Goal: Information Seeking & Learning: Learn about a topic

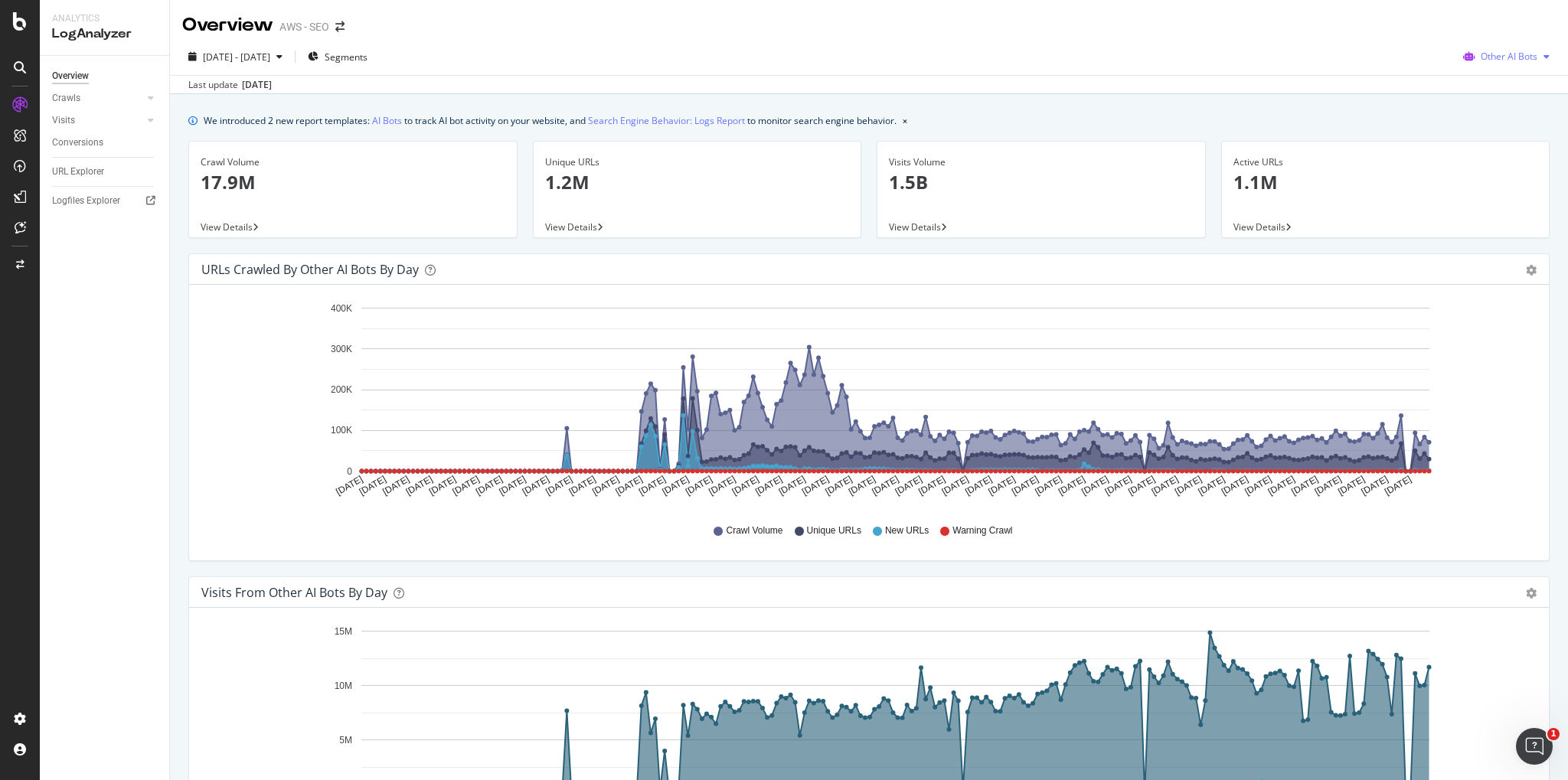
click at [1548, 58] on icon "button" at bounding box center [1547, 57] width 6 height 9
click at [1519, 142] on span "OpenAI" at bounding box center [1519, 143] width 60 height 13
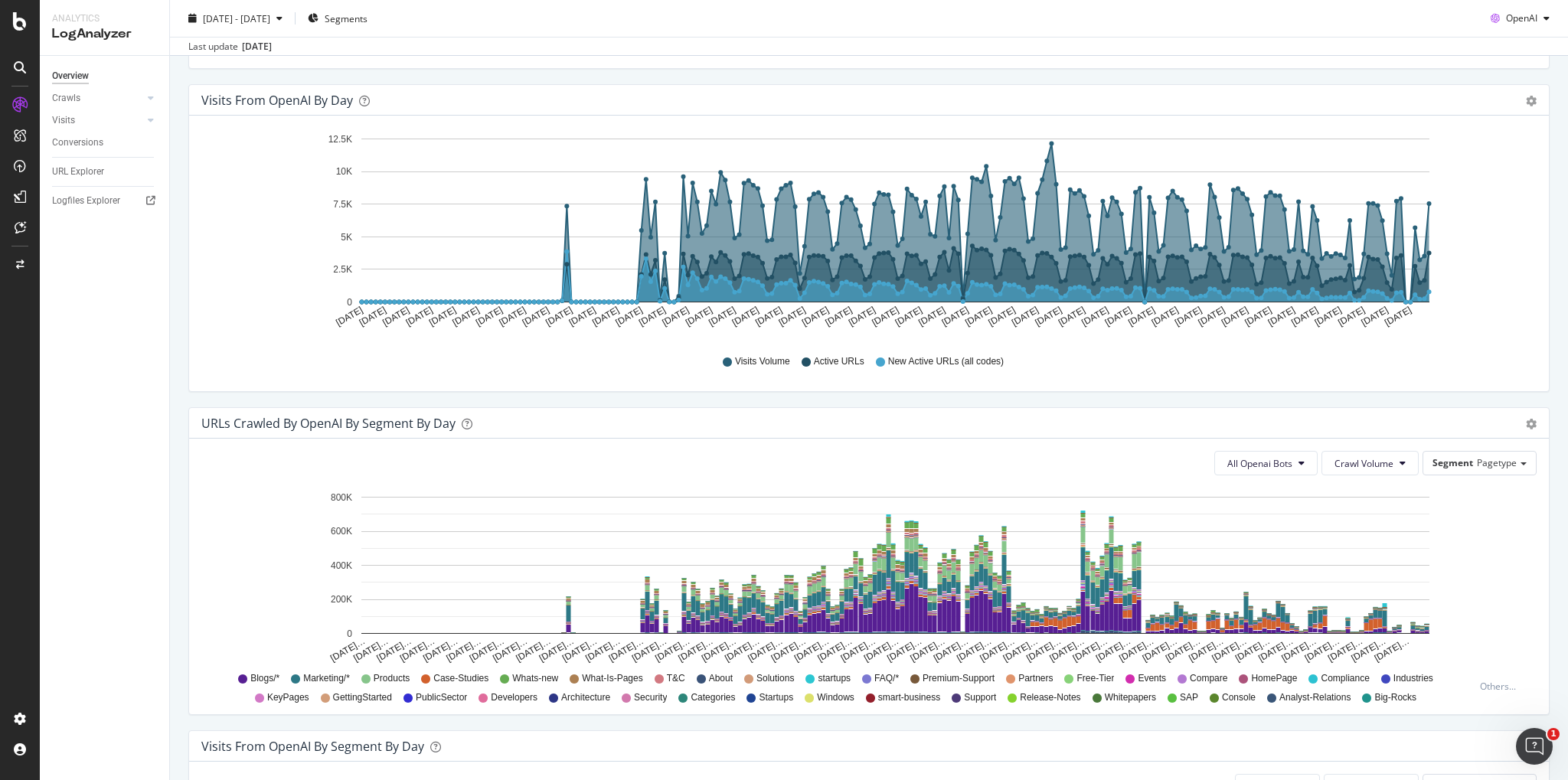
scroll to position [547, 0]
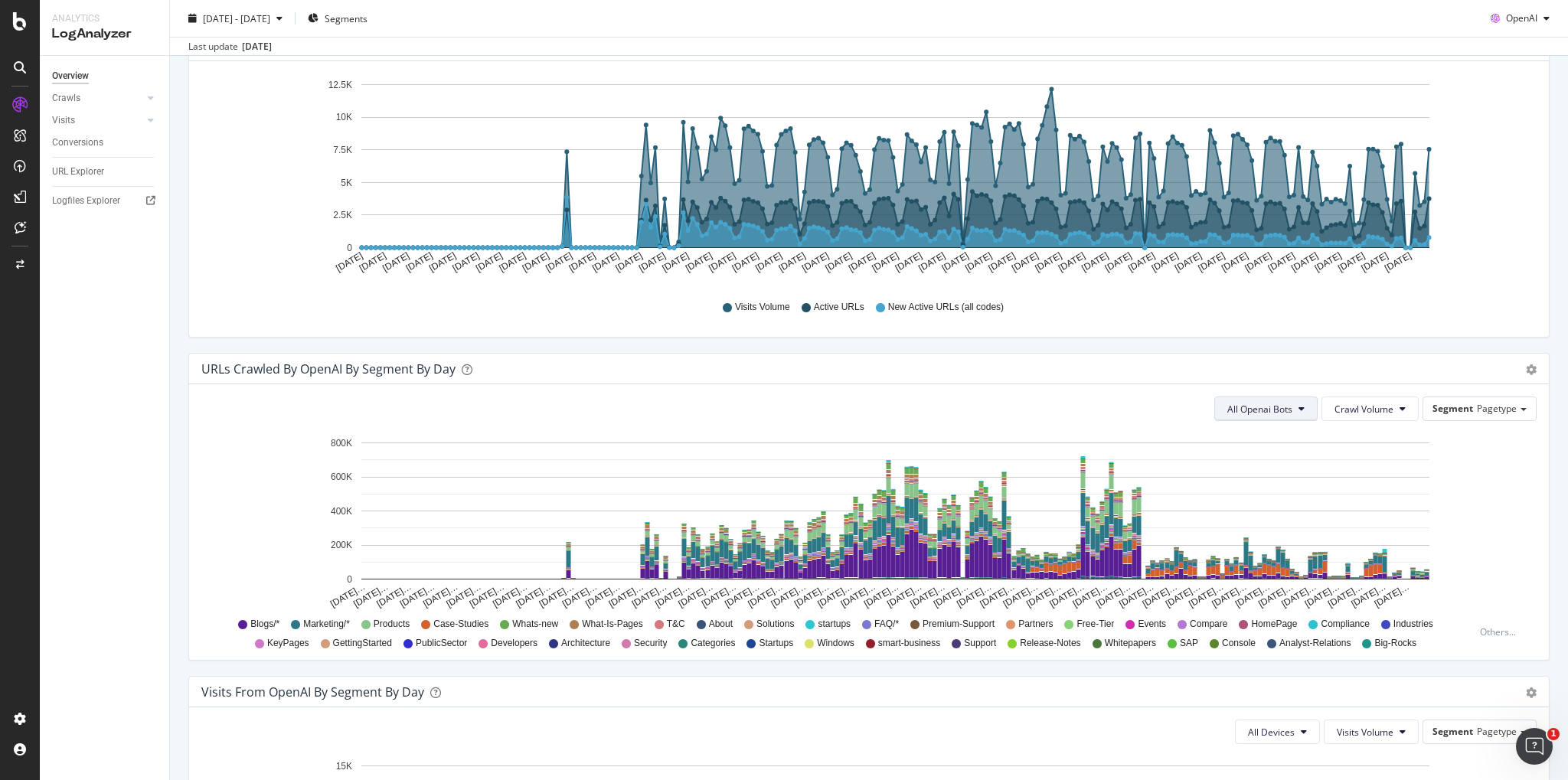
click at [1291, 405] on span "All Openai Bots" at bounding box center [1260, 409] width 65 height 13
click at [1257, 465] on span "GPTBot" at bounding box center [1262, 467] width 66 height 13
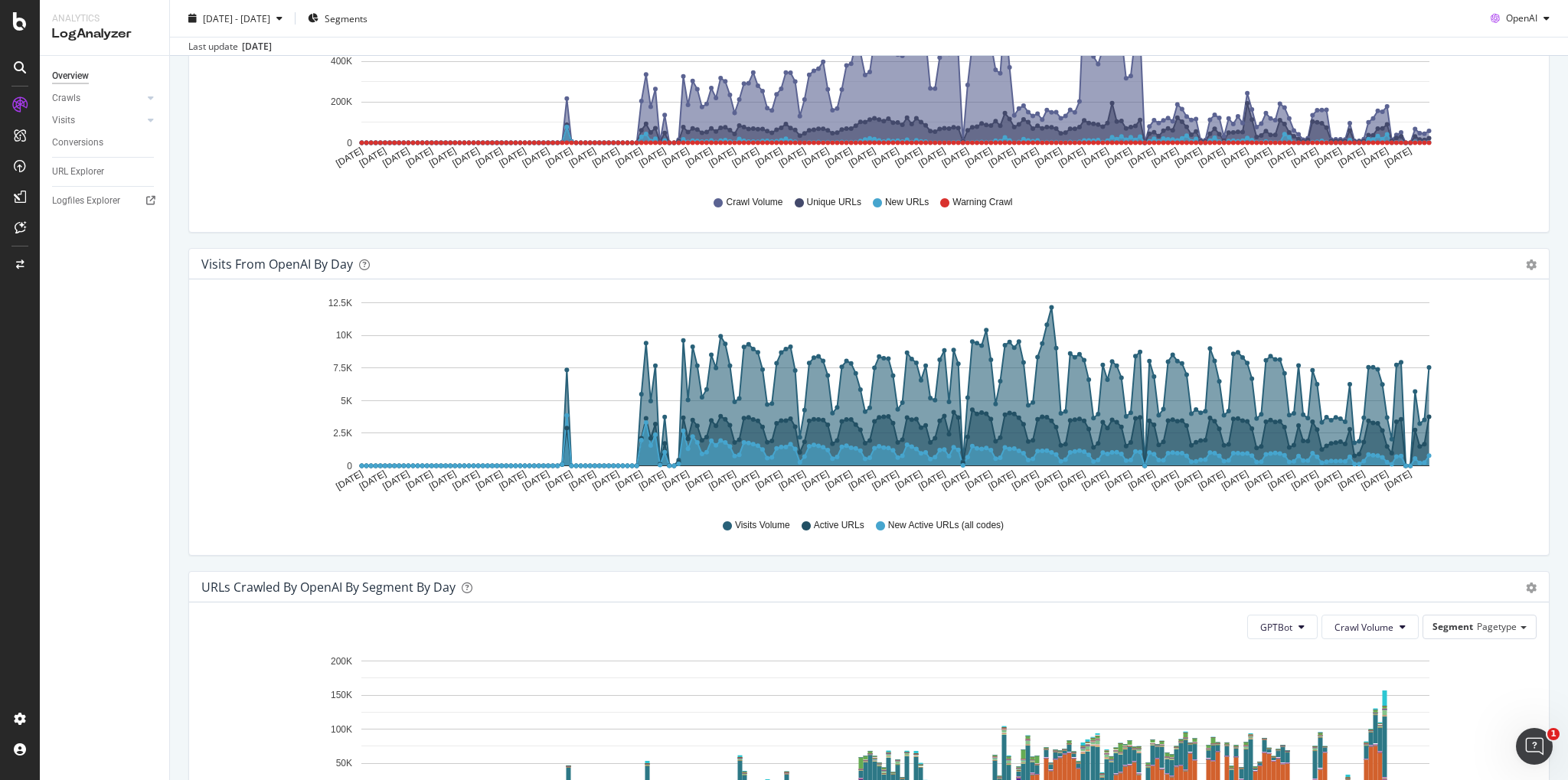
scroll to position [469, 0]
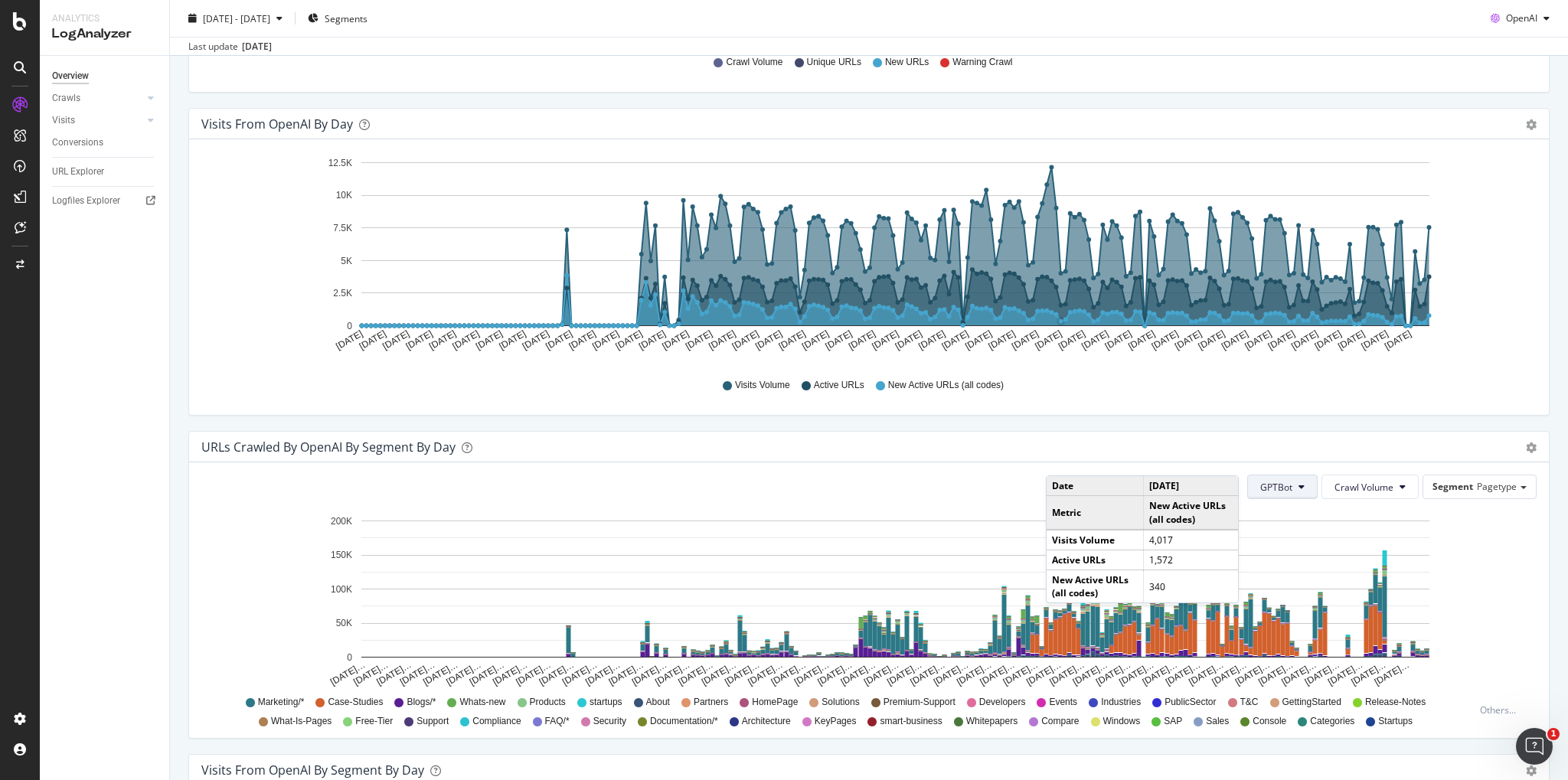
click at [1292, 491] on span "GPTBot" at bounding box center [1276, 487] width 32 height 13
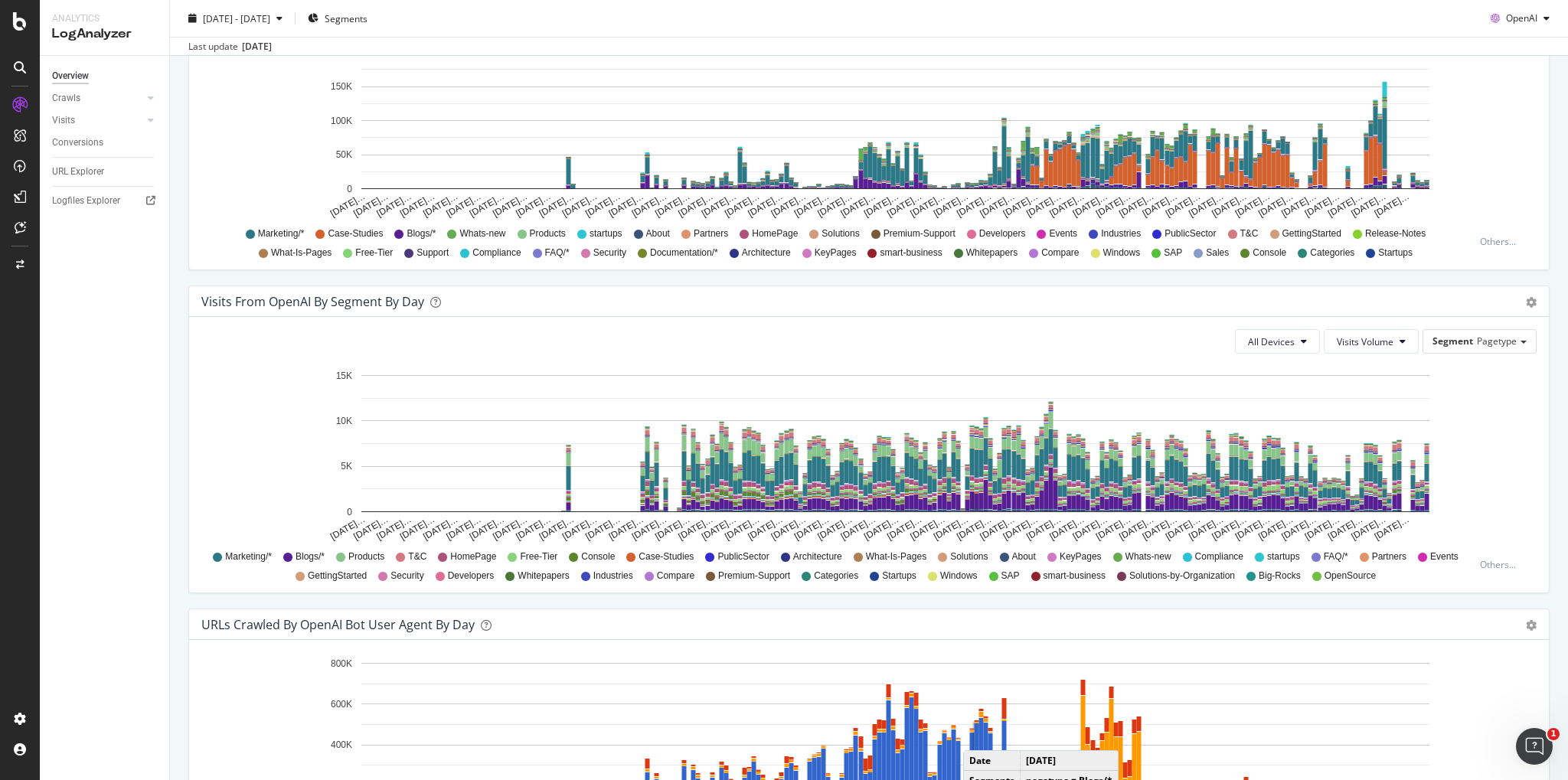
scroll to position [1171, 0]
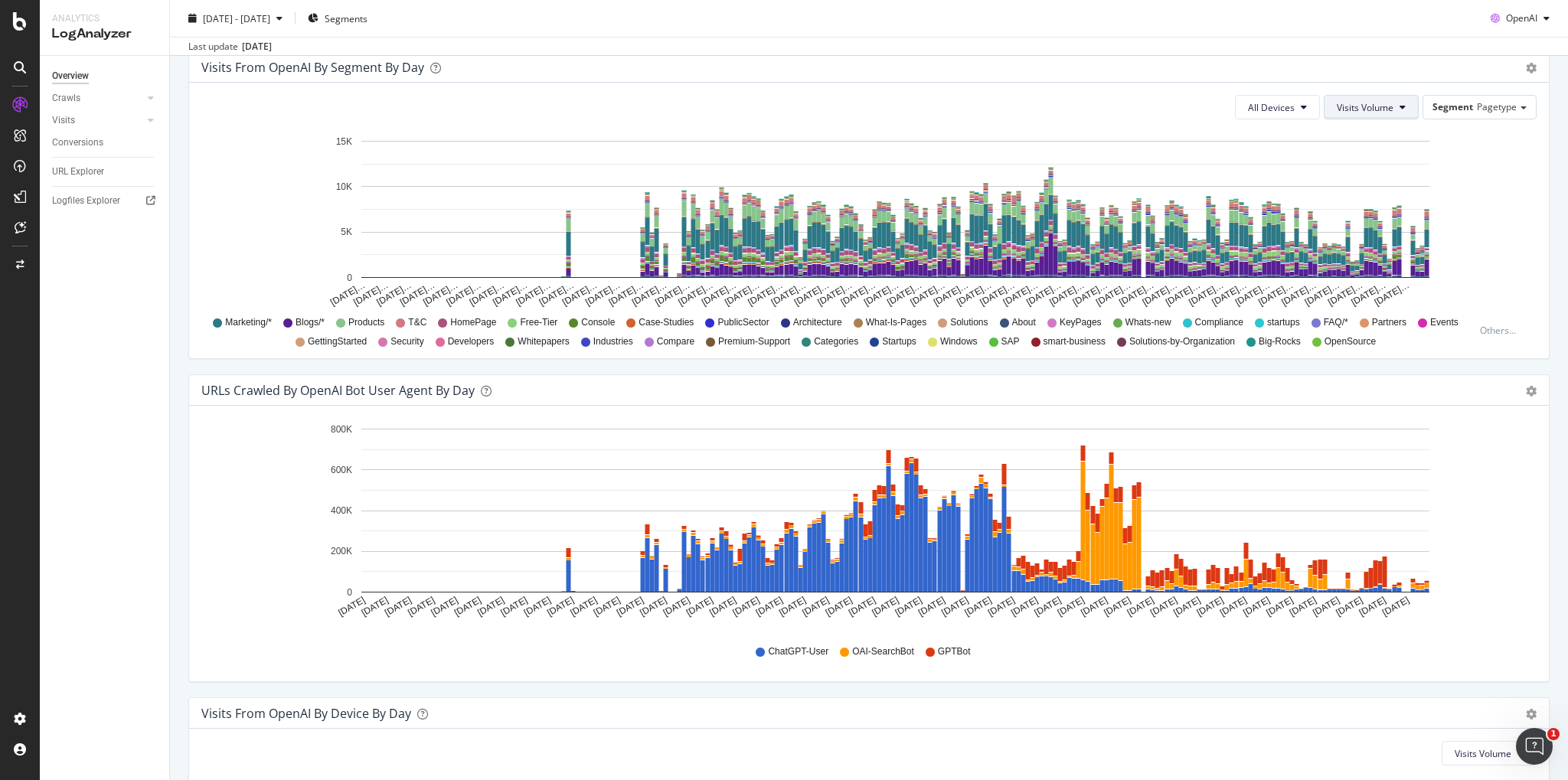
click at [1396, 108] on button "Visits Volume" at bounding box center [1371, 107] width 95 height 24
click at [1308, 104] on button "All Devices" at bounding box center [1278, 107] width 85 height 24
click at [1517, 110] on div "Segment Pagetype" at bounding box center [1479, 107] width 112 height 22
click at [1494, 277] on div "Advanced selector >" at bounding box center [1467, 274] width 122 height 21
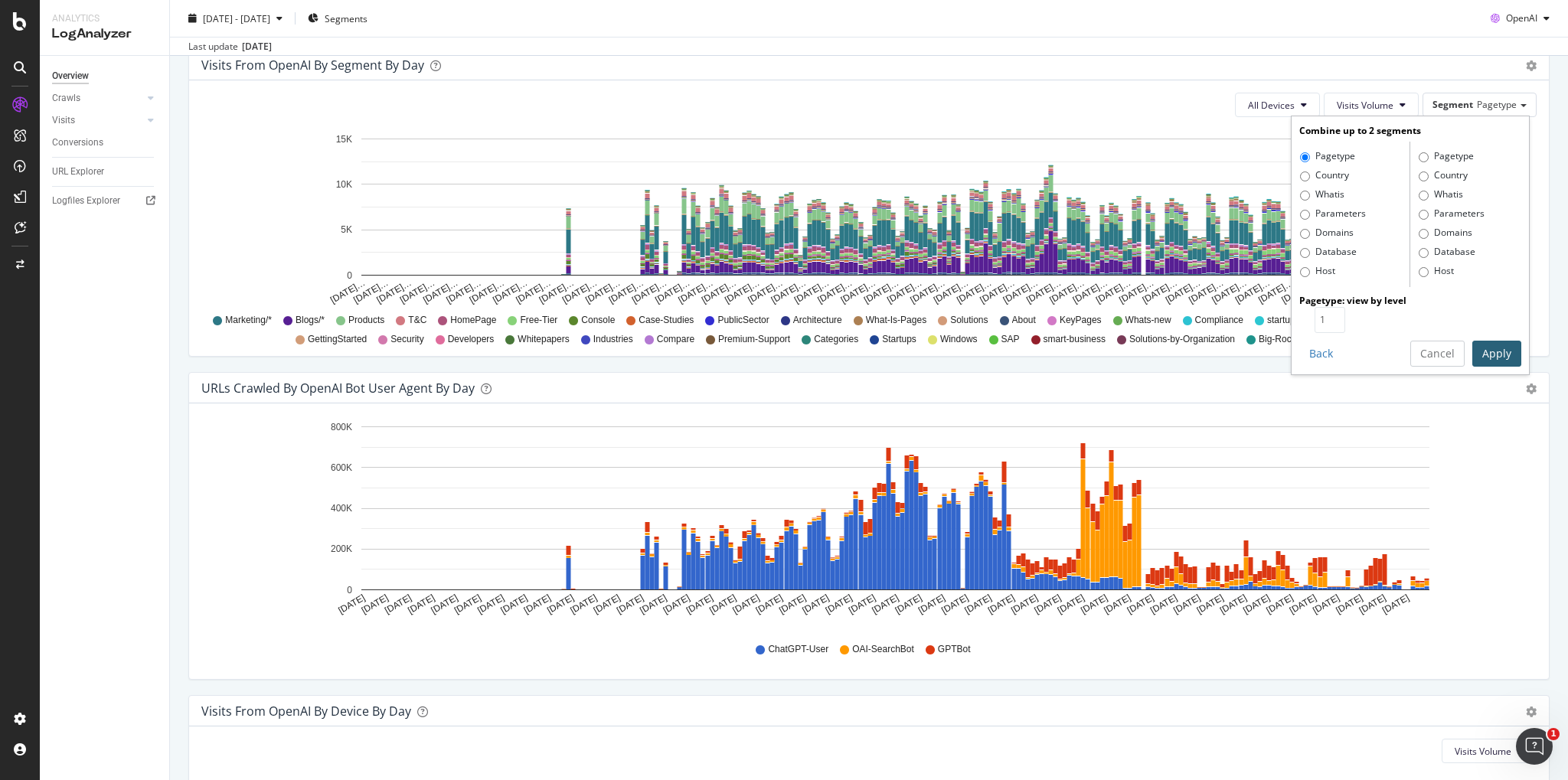
scroll to position [1171, 0]
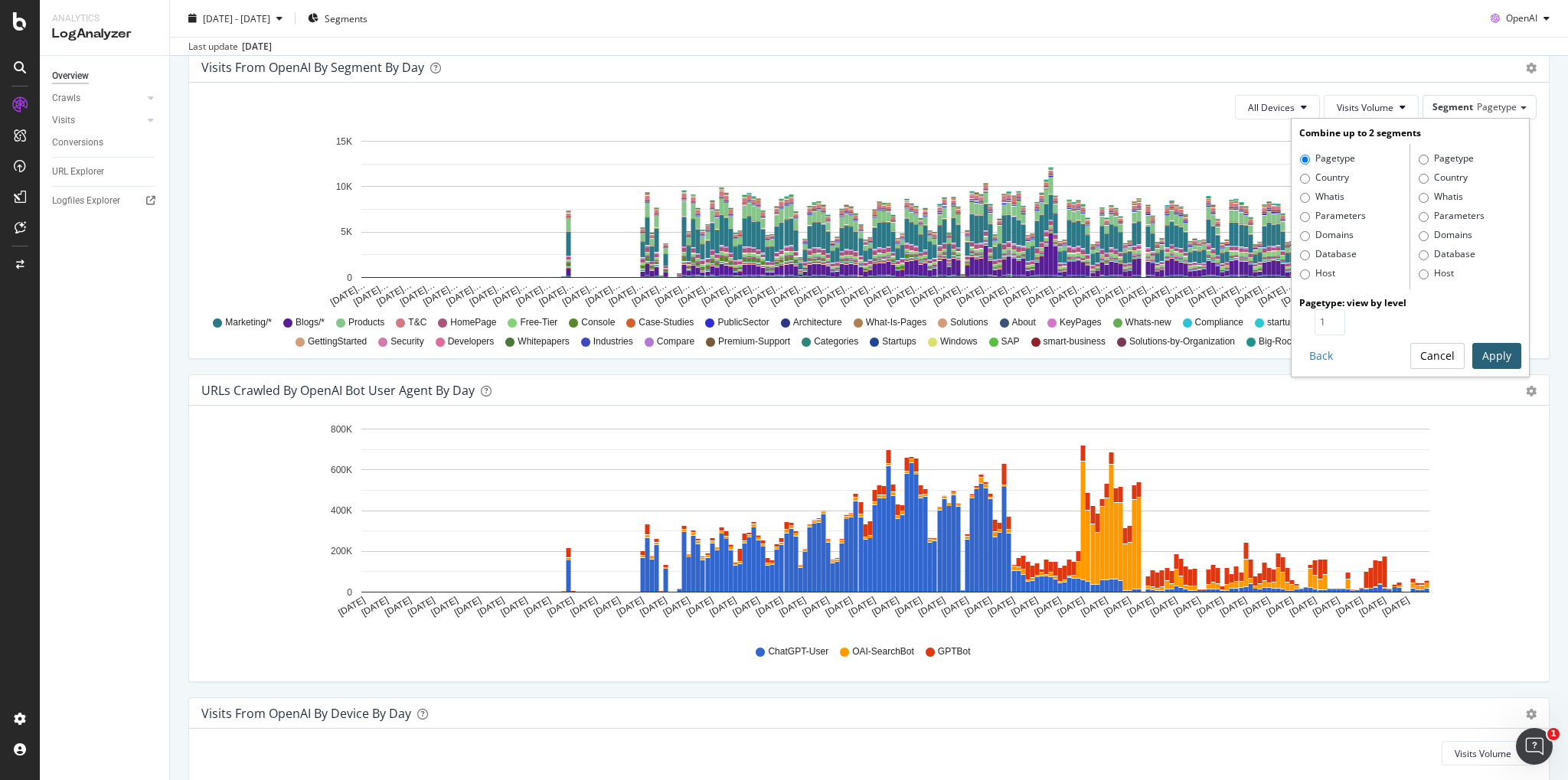
click at [1447, 350] on button "Cancel" at bounding box center [1437, 356] width 55 height 26
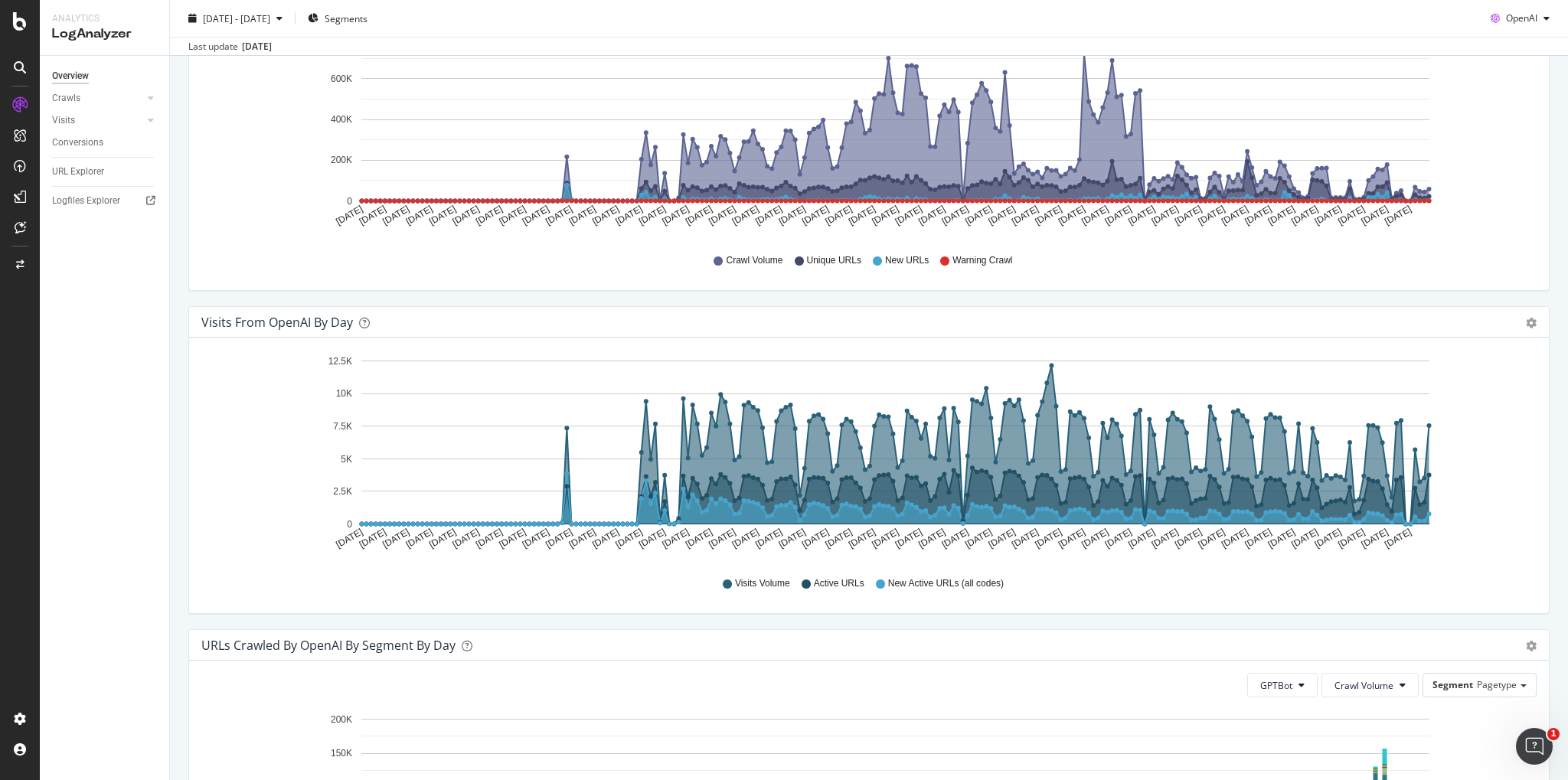
scroll to position [234, 0]
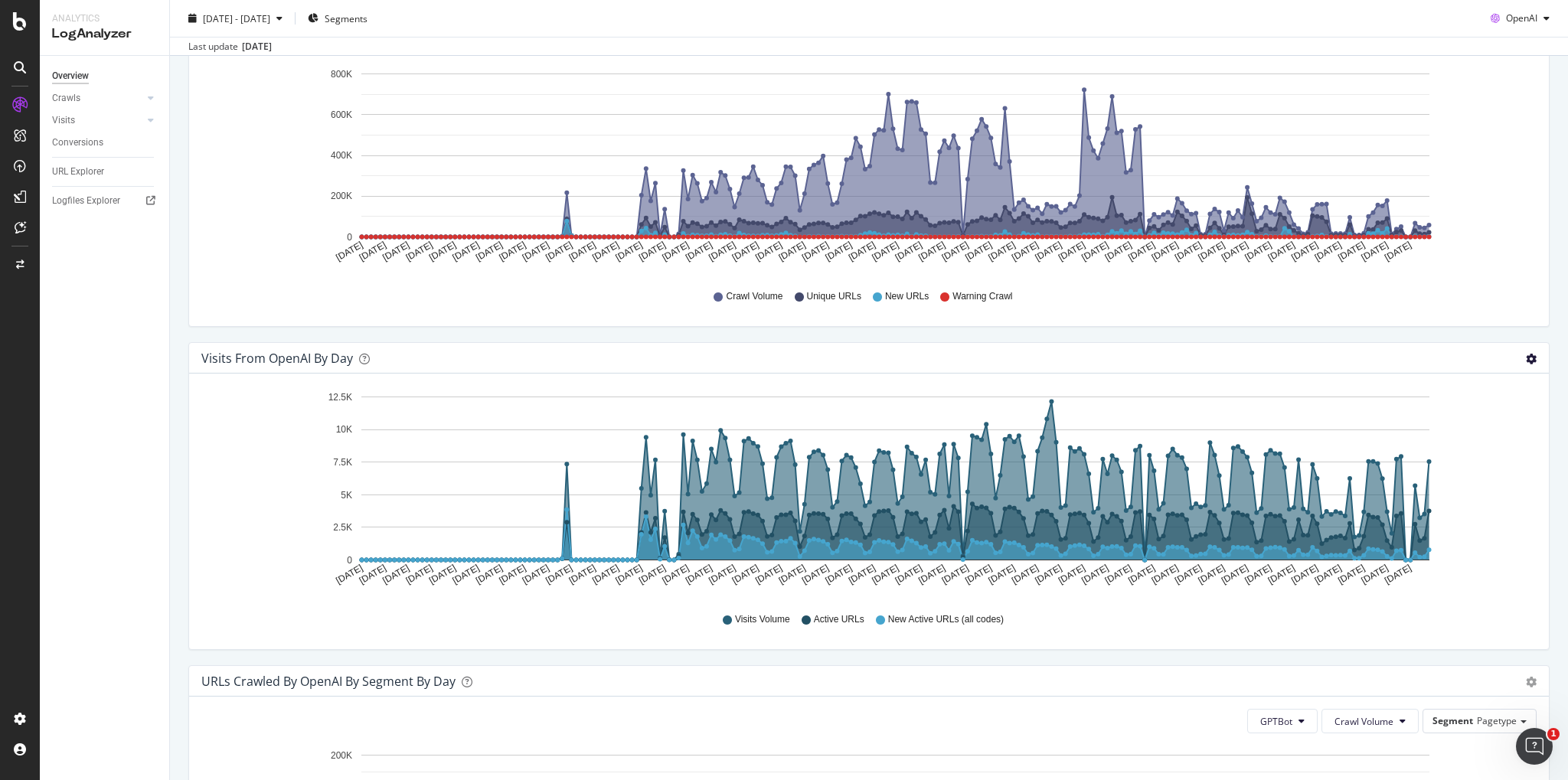
click at [1533, 41] on icon "gear" at bounding box center [1532, 36] width 11 height 11
click at [1480, 498] on icon "Jan 01 2025 Jan 06 2025 Jan 11 2025 Jan 16 2025 Jan 21 2025 Jan 26 2025 Jan 31 …" at bounding box center [869, 492] width 1335 height 213
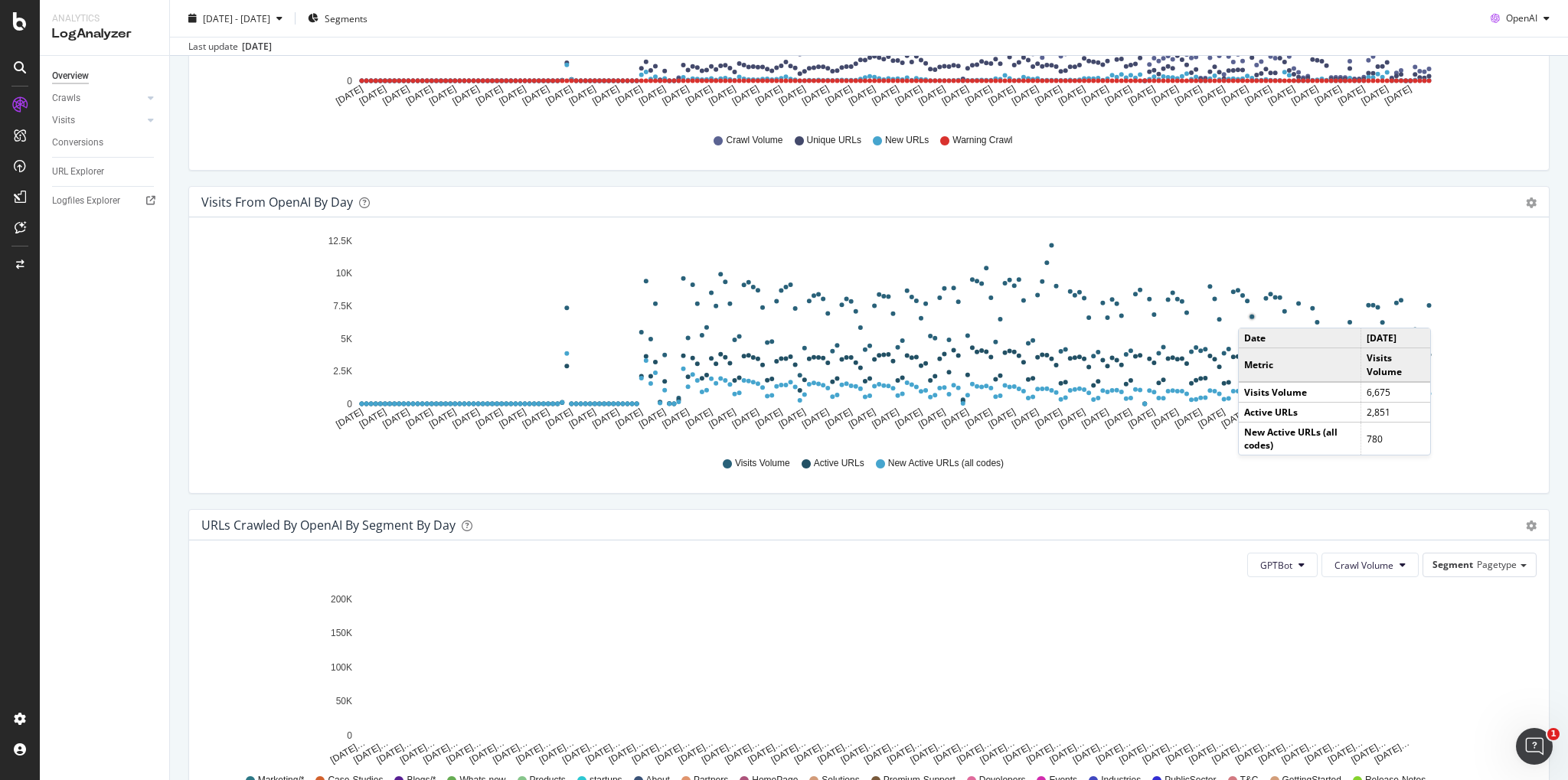
scroll to position [0, 0]
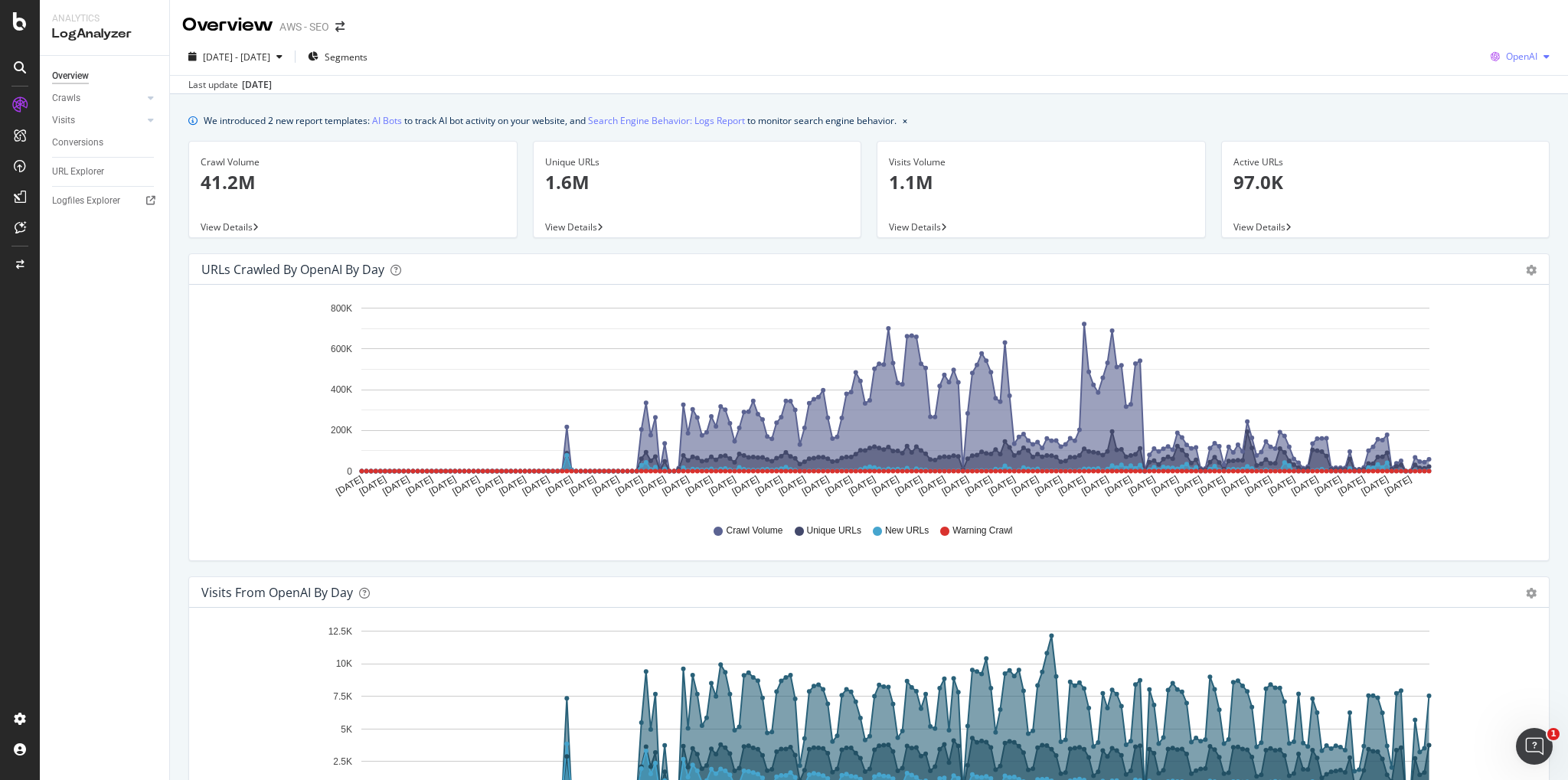
click at [1523, 60] on span "OpenAI" at bounding box center [1521, 56] width 32 height 13
click at [1521, 176] on span "Other AI Bots" at bounding box center [1522, 171] width 57 height 13
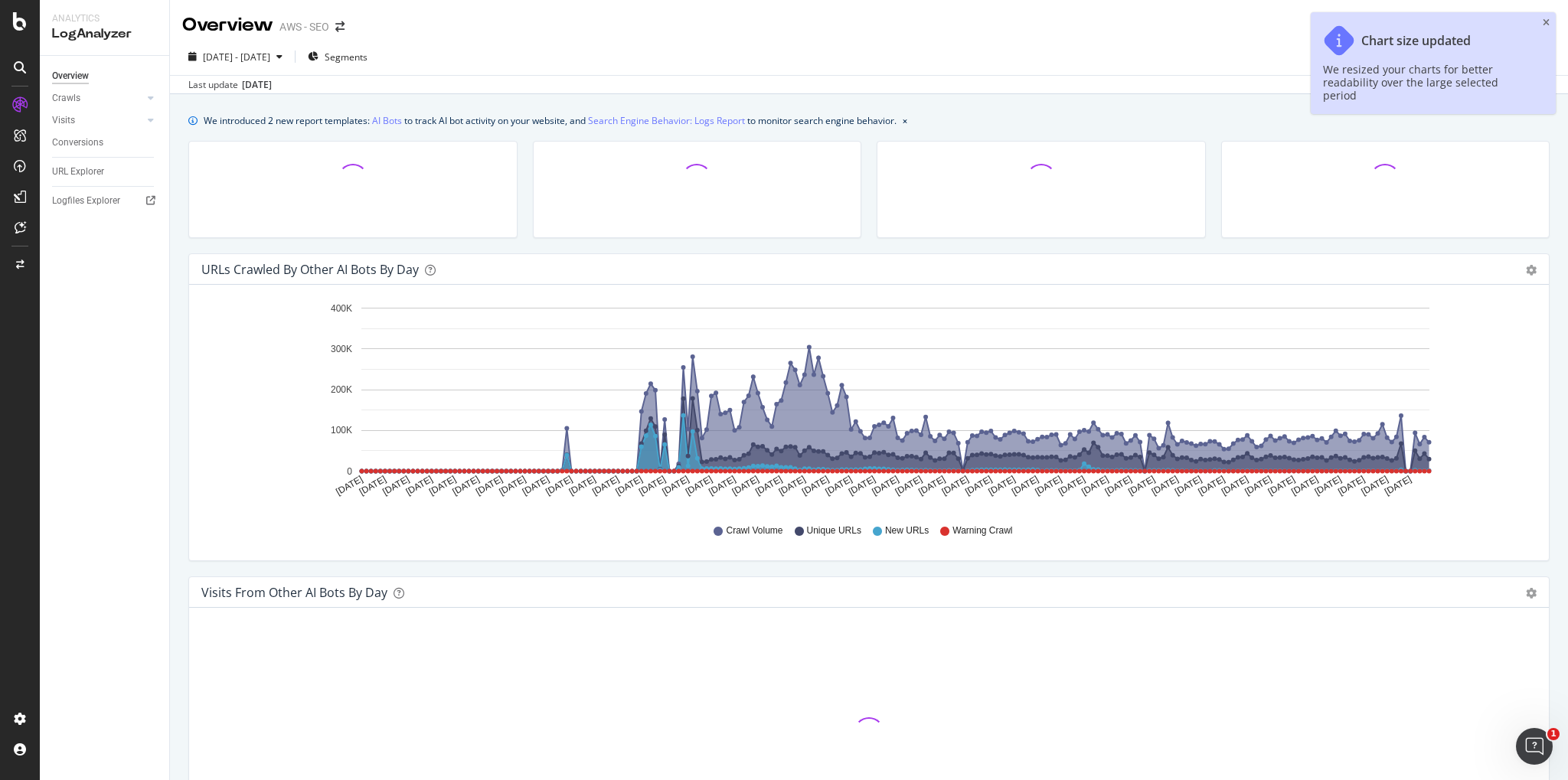
click at [1544, 24] on icon "close toast" at bounding box center [1546, 23] width 7 height 9
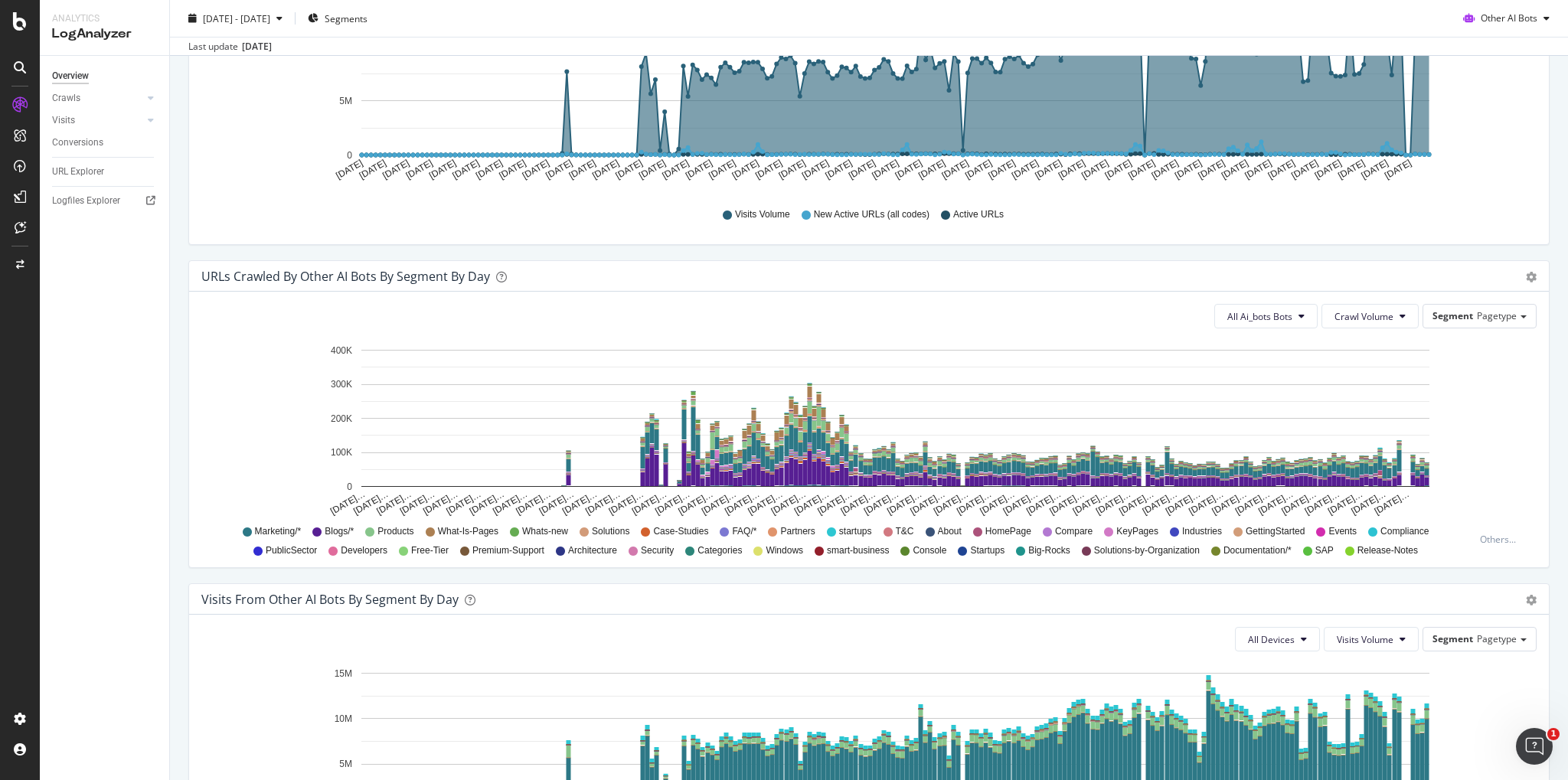
scroll to position [606, 0]
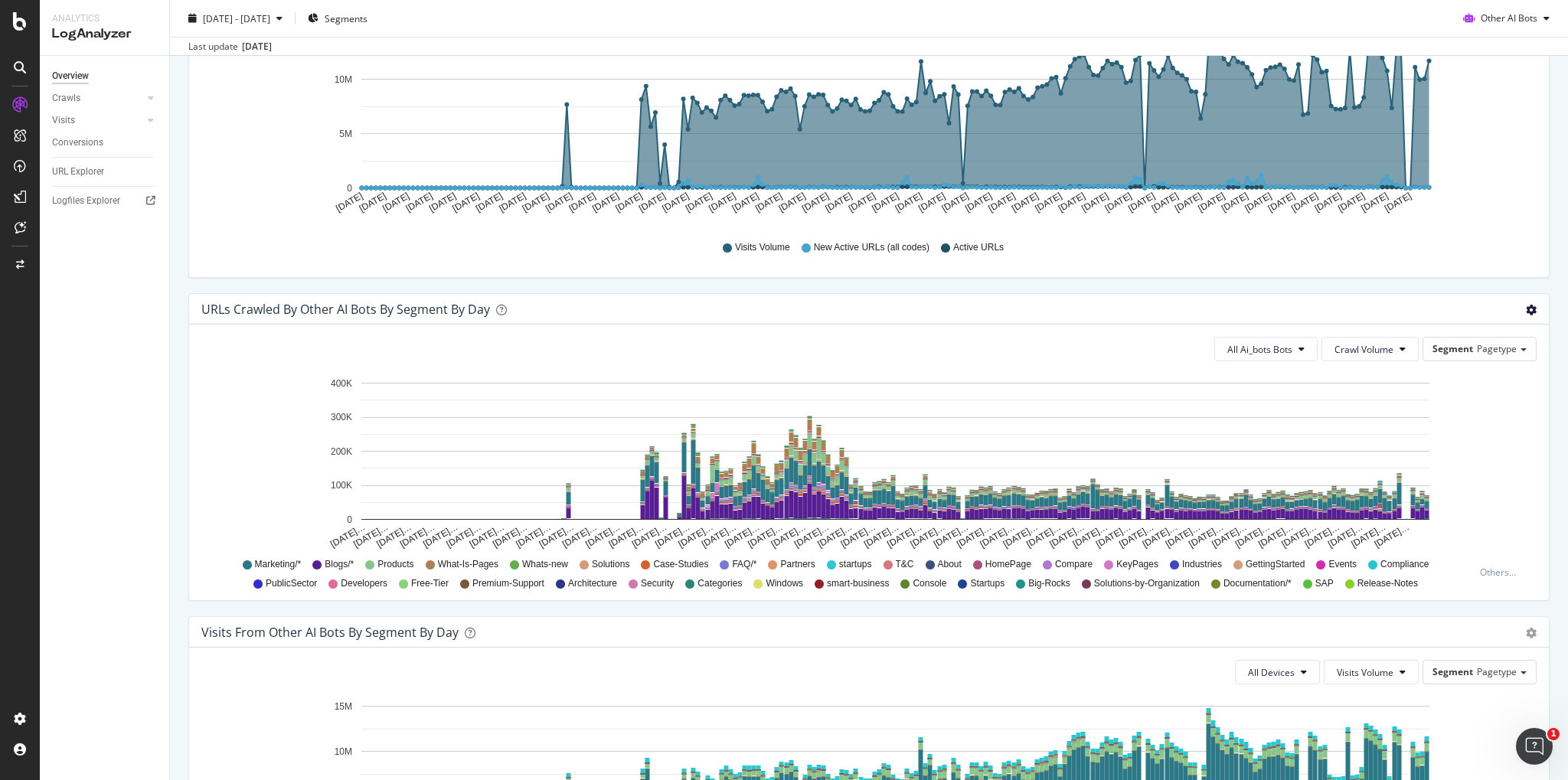
click at [1472, 372] on span "Table" at bounding box center [1487, 367] width 122 height 21
click at [1463, 366] on div "All Ai_bots Bots Crawl Volume Segment Pagetype Hold CTRL while clicking to filt…" at bounding box center [869, 462] width 1359 height 276
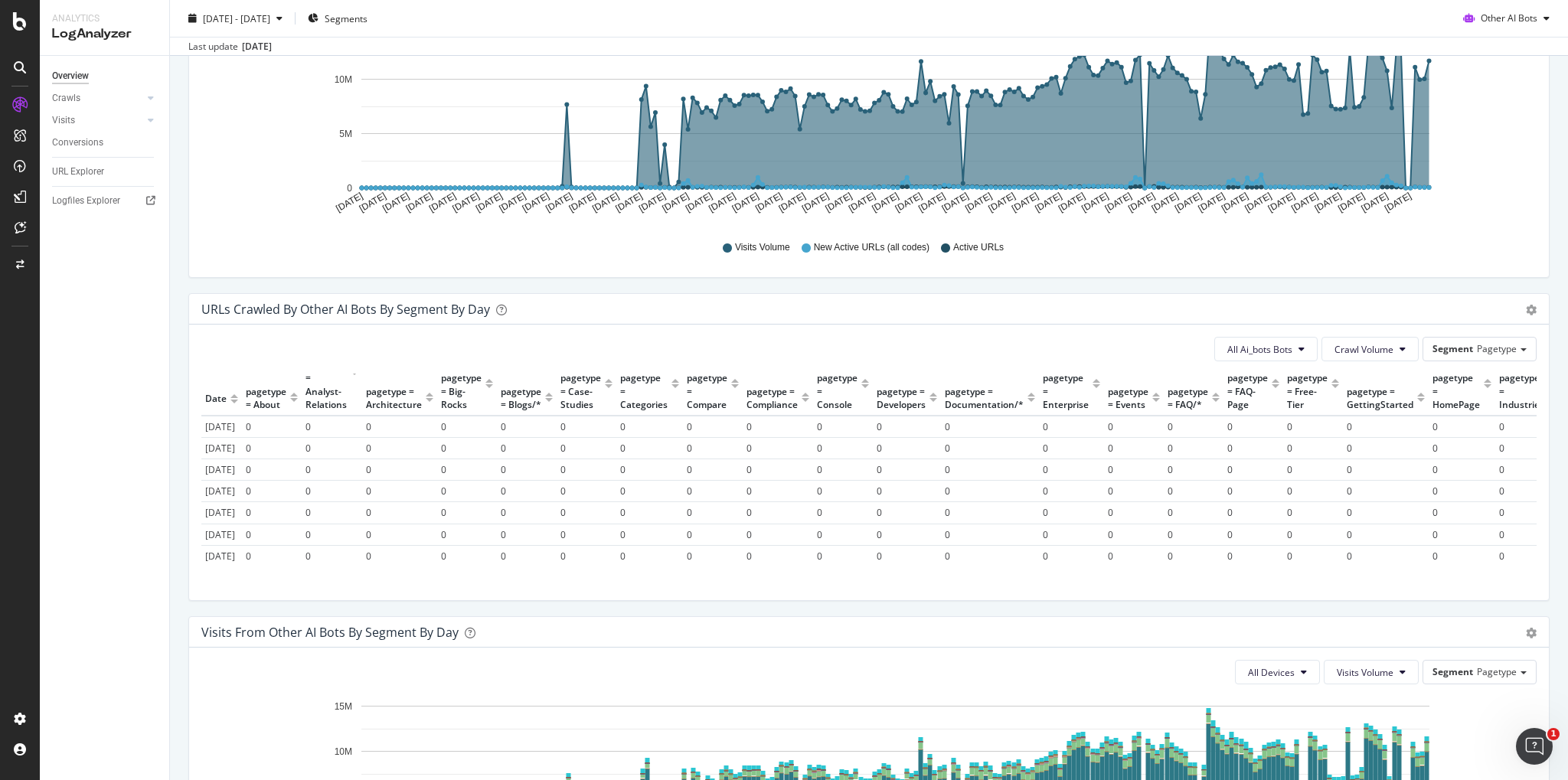
scroll to position [0, 0]
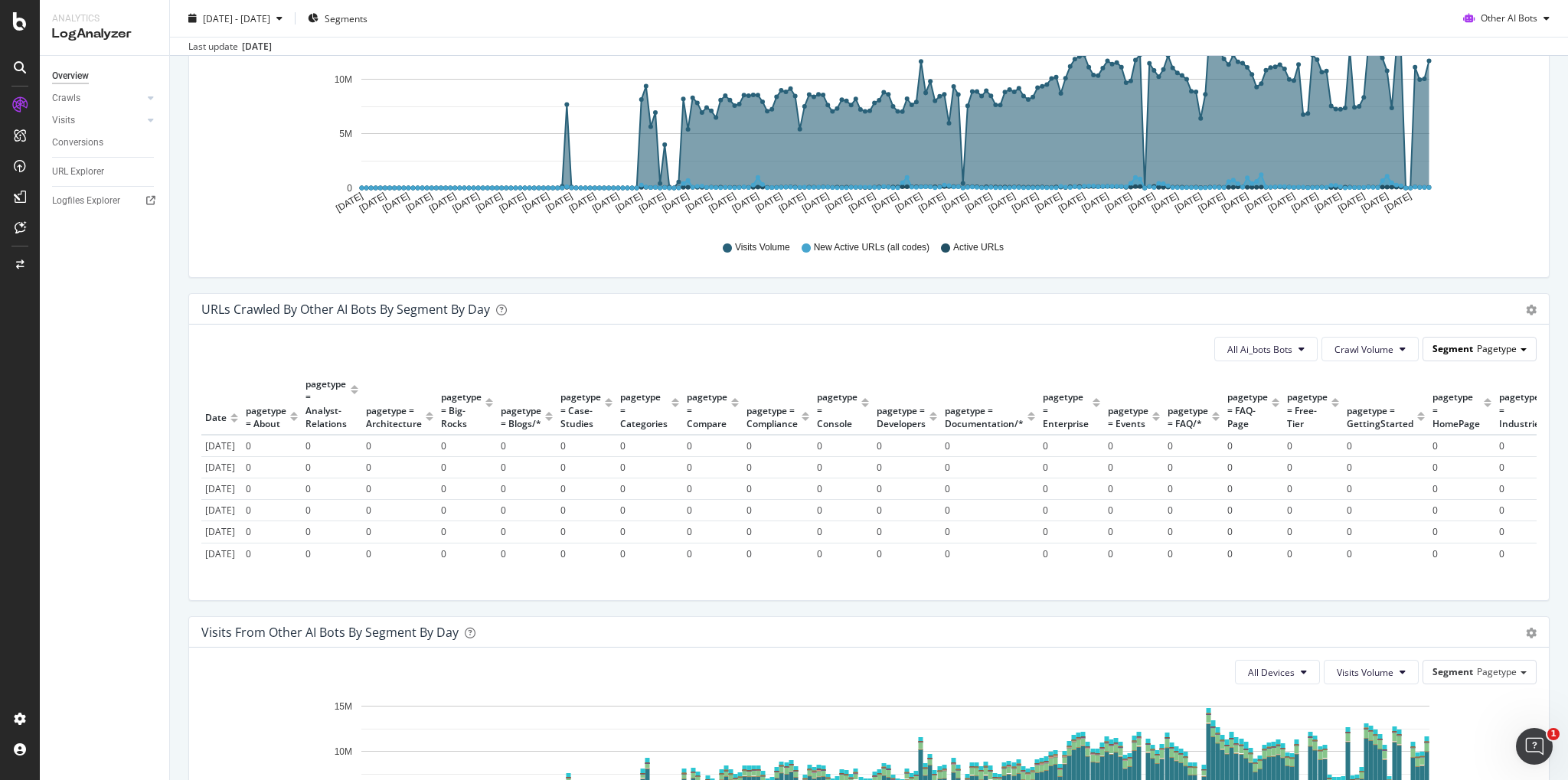
click at [1528, 347] on div "Segment Pagetype" at bounding box center [1479, 349] width 112 height 22
click at [1487, 337] on span "Timeline (by Value)" at bounding box center [1487, 340] width 122 height 21
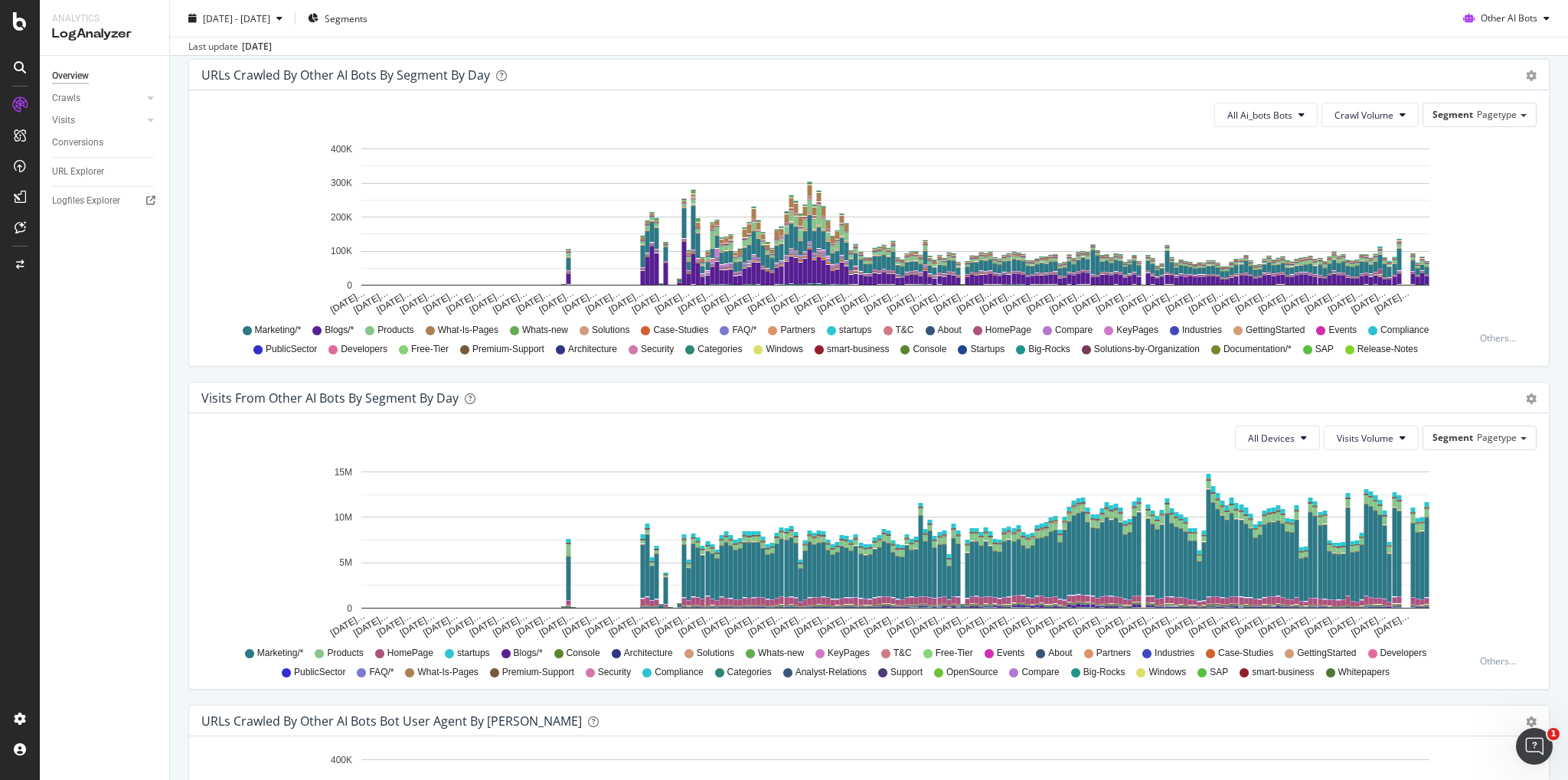
scroll to position [763, 0]
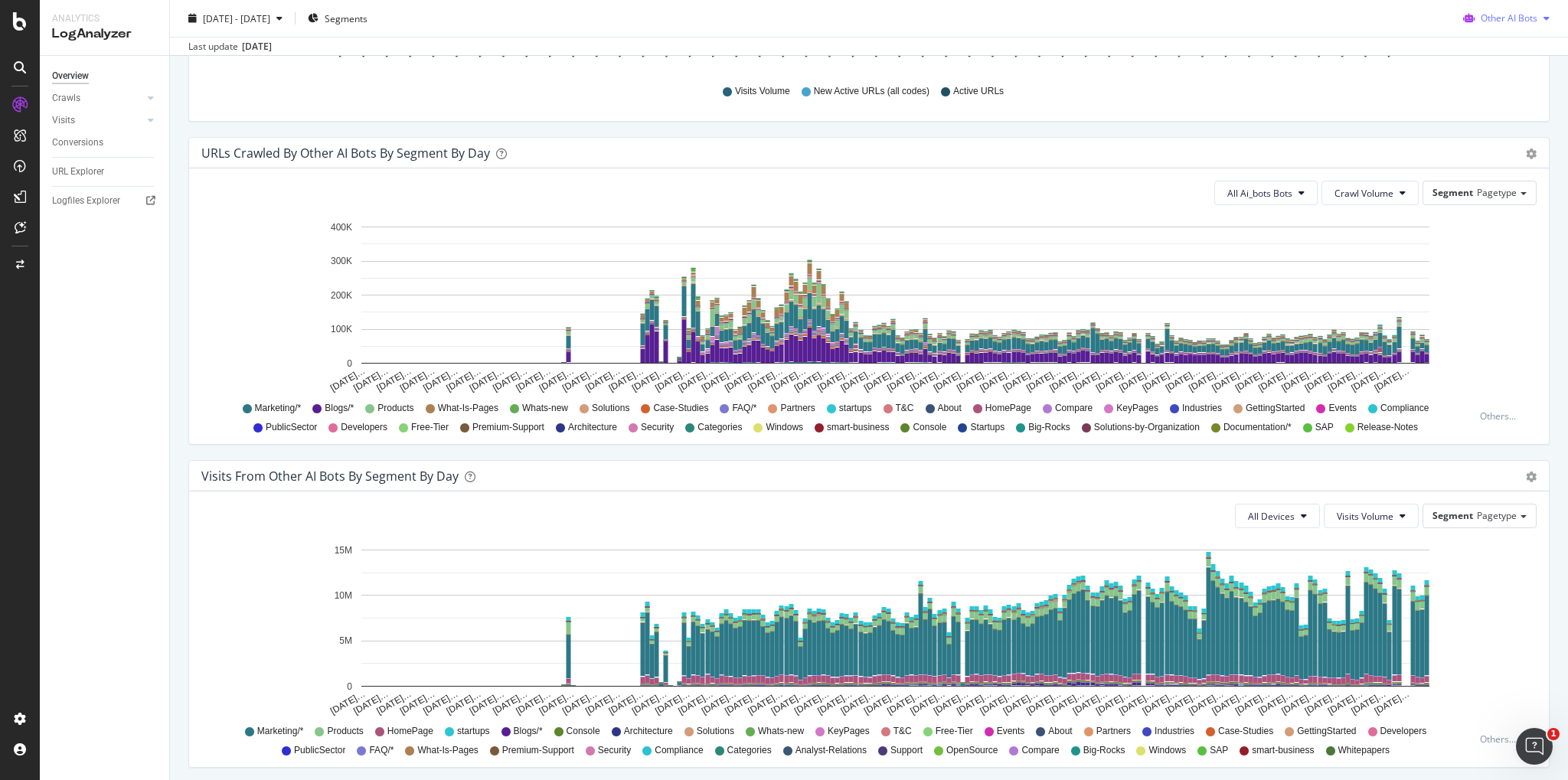
click at [1547, 24] on div "Other AI Bots" at bounding box center [1506, 18] width 99 height 23
click at [1504, 104] on span "OpenAI" at bounding box center [1519, 105] width 60 height 13
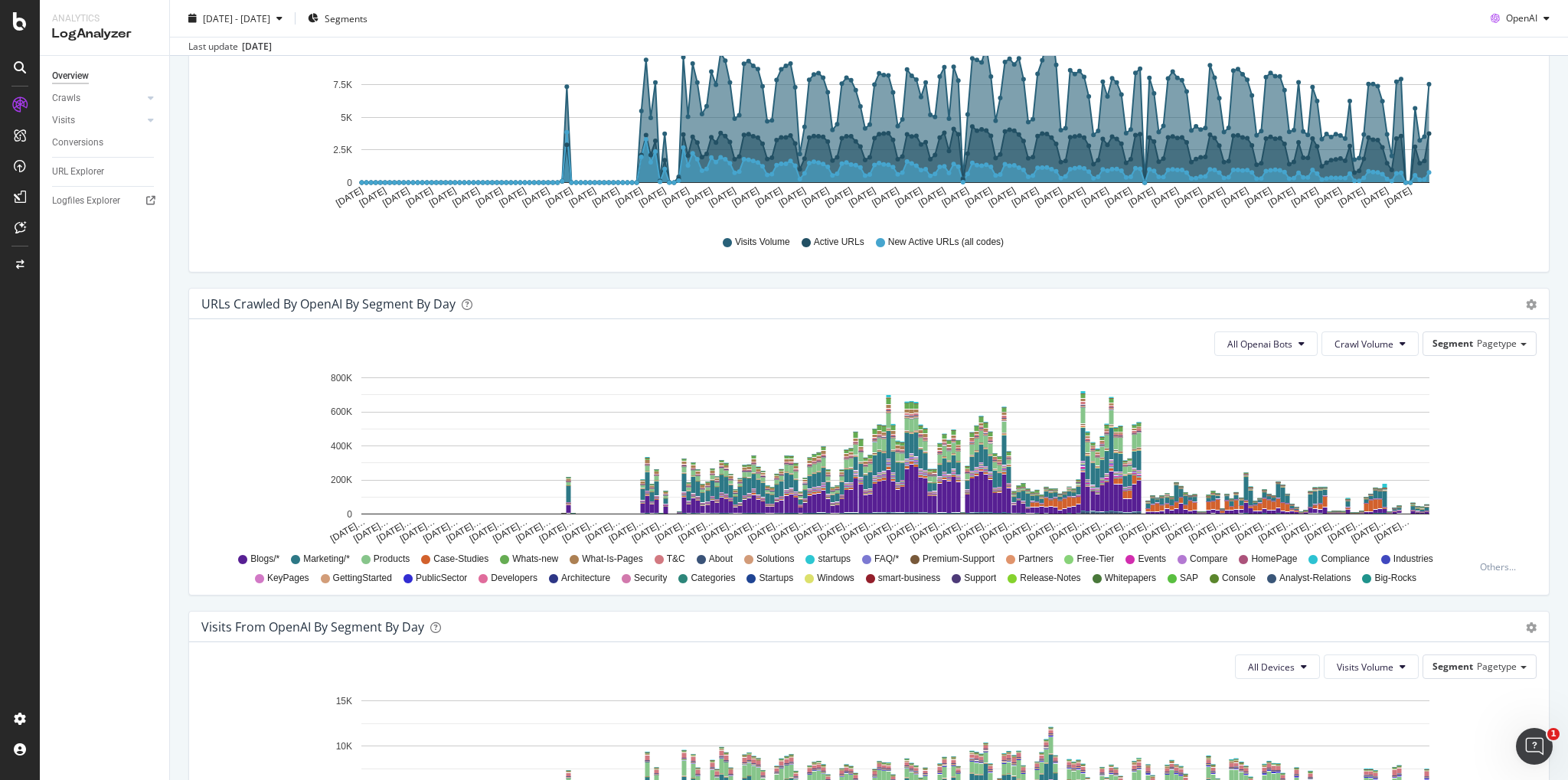
scroll to position [684, 0]
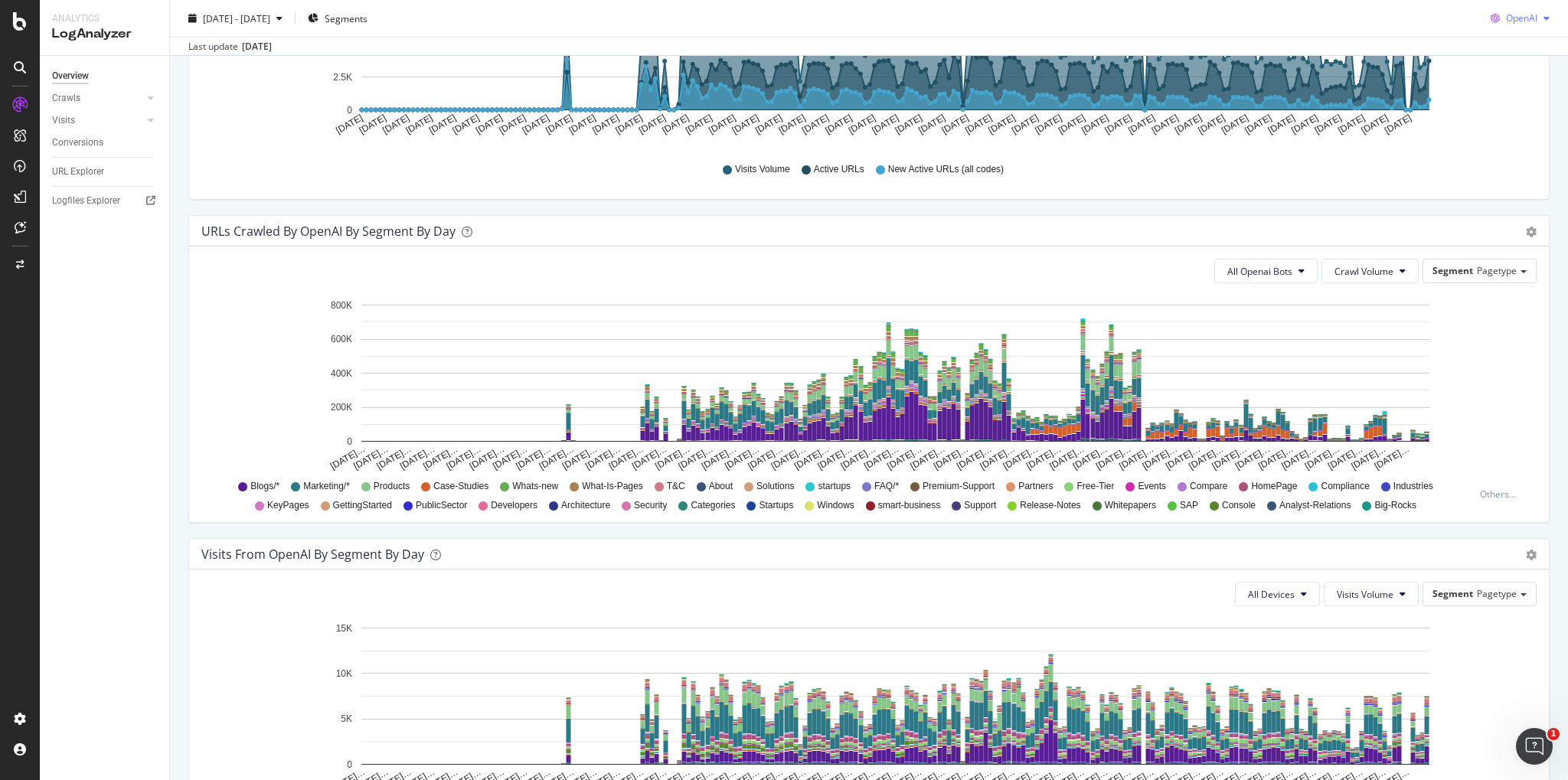
click at [1550, 23] on div "OpenAI" at bounding box center [1520, 18] width 71 height 23
click at [1491, 209] on div "Visits from OpenAI by day Area Table Hold CTRL while clicking to filter the rep…" at bounding box center [869, 53] width 1377 height 323
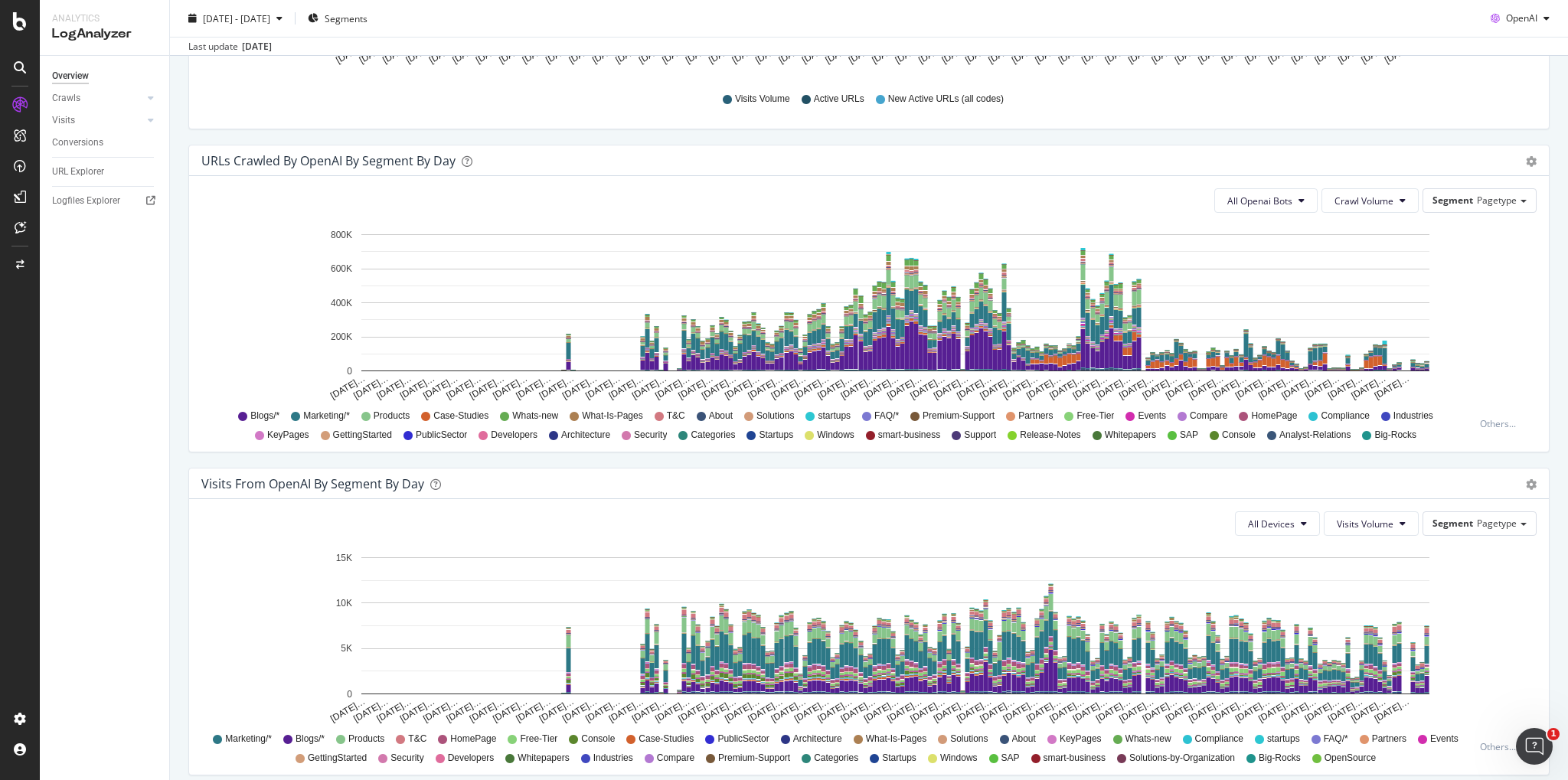
scroll to position [763, 0]
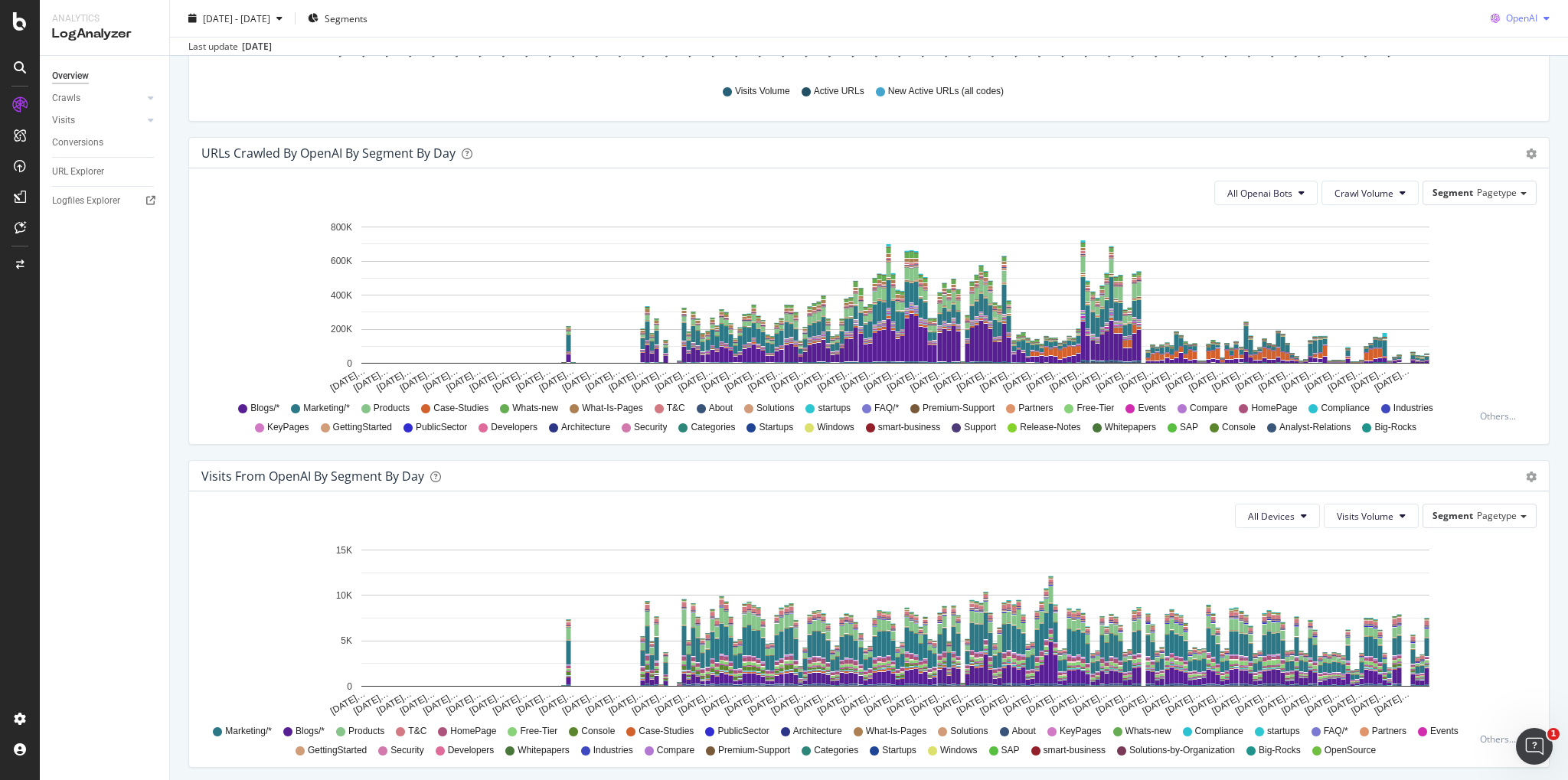
click at [1543, 25] on div "OpenAI" at bounding box center [1520, 18] width 71 height 23
click at [1517, 135] on span "Other AI Bots" at bounding box center [1522, 134] width 57 height 13
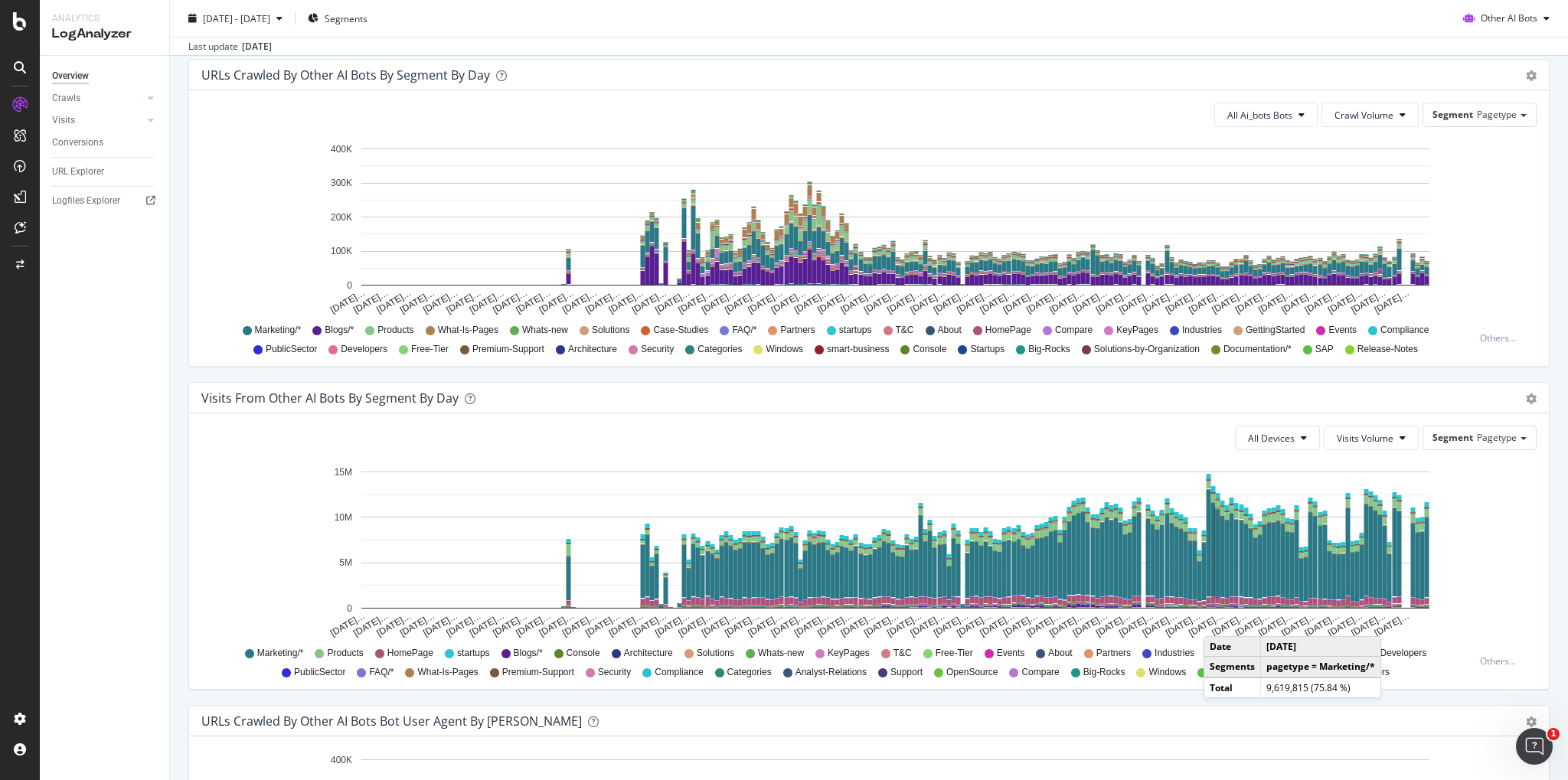
scroll to position [918, 0]
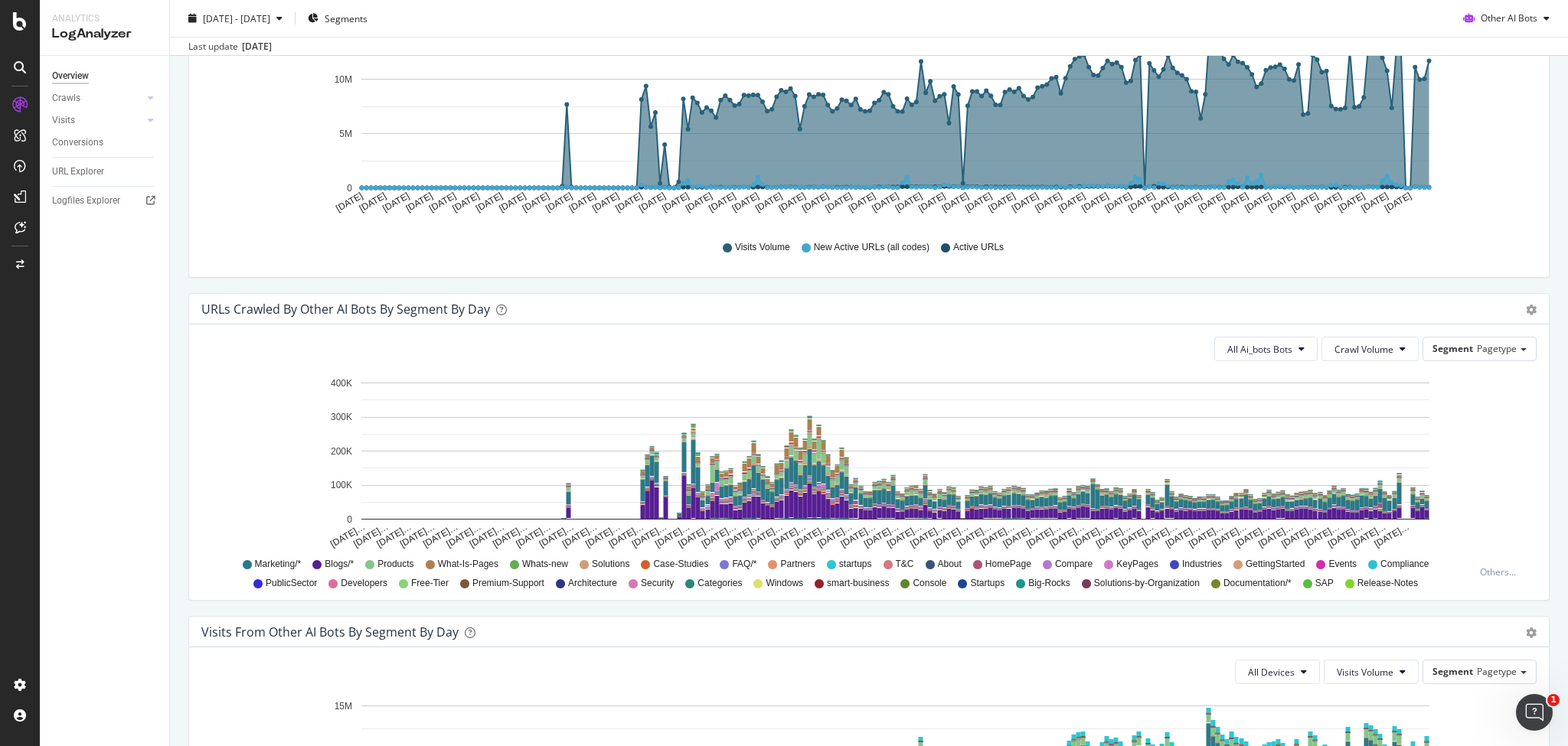
click at [1558, 378] on div "We introduced 2 new report templates: AI Bots to track AI bot activity on your …" at bounding box center [869, 563] width 1398 height 2151
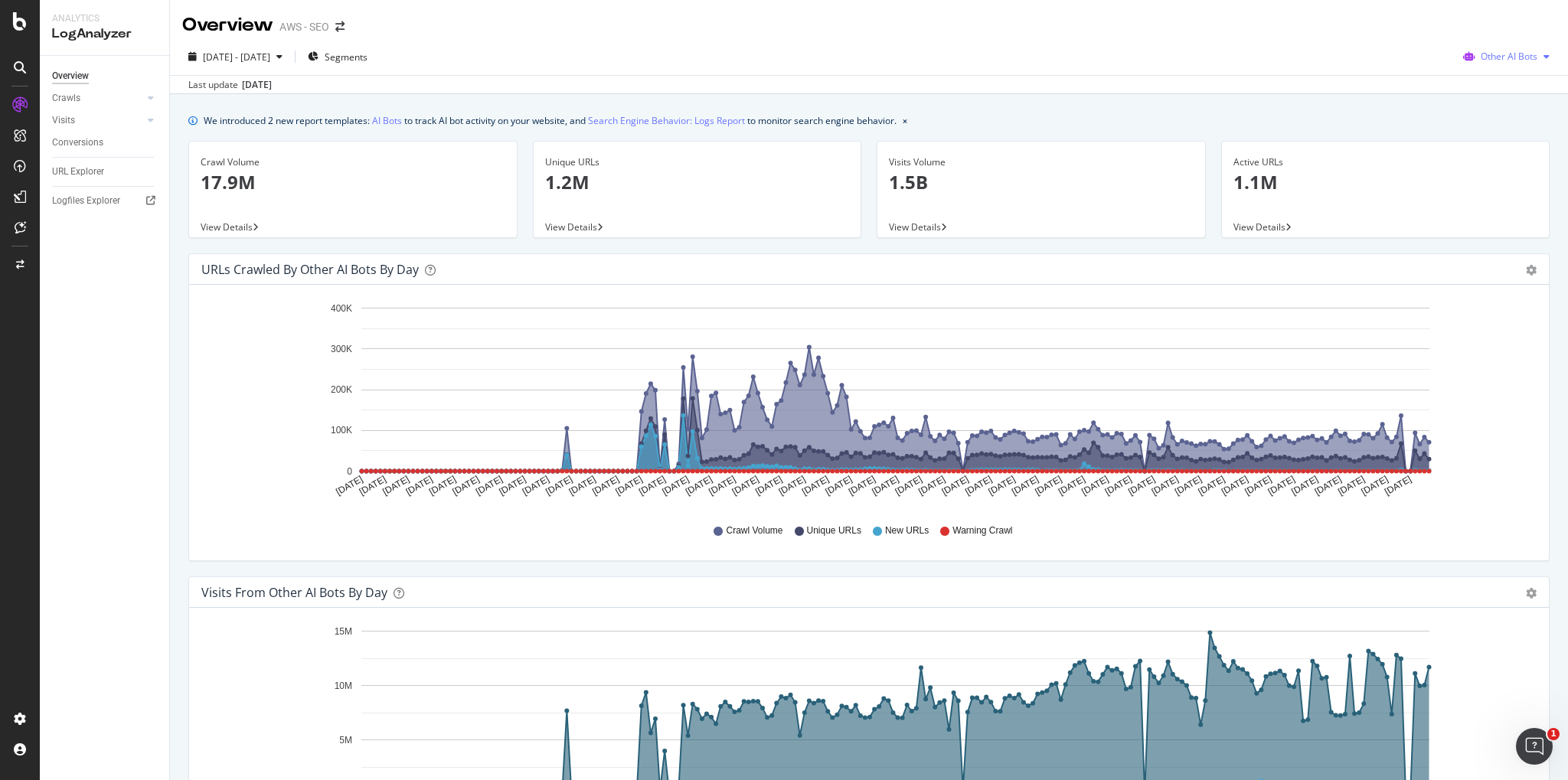
click at [1549, 58] on icon "button" at bounding box center [1547, 57] width 6 height 9
click at [1512, 141] on span "OpenAI" at bounding box center [1519, 143] width 60 height 13
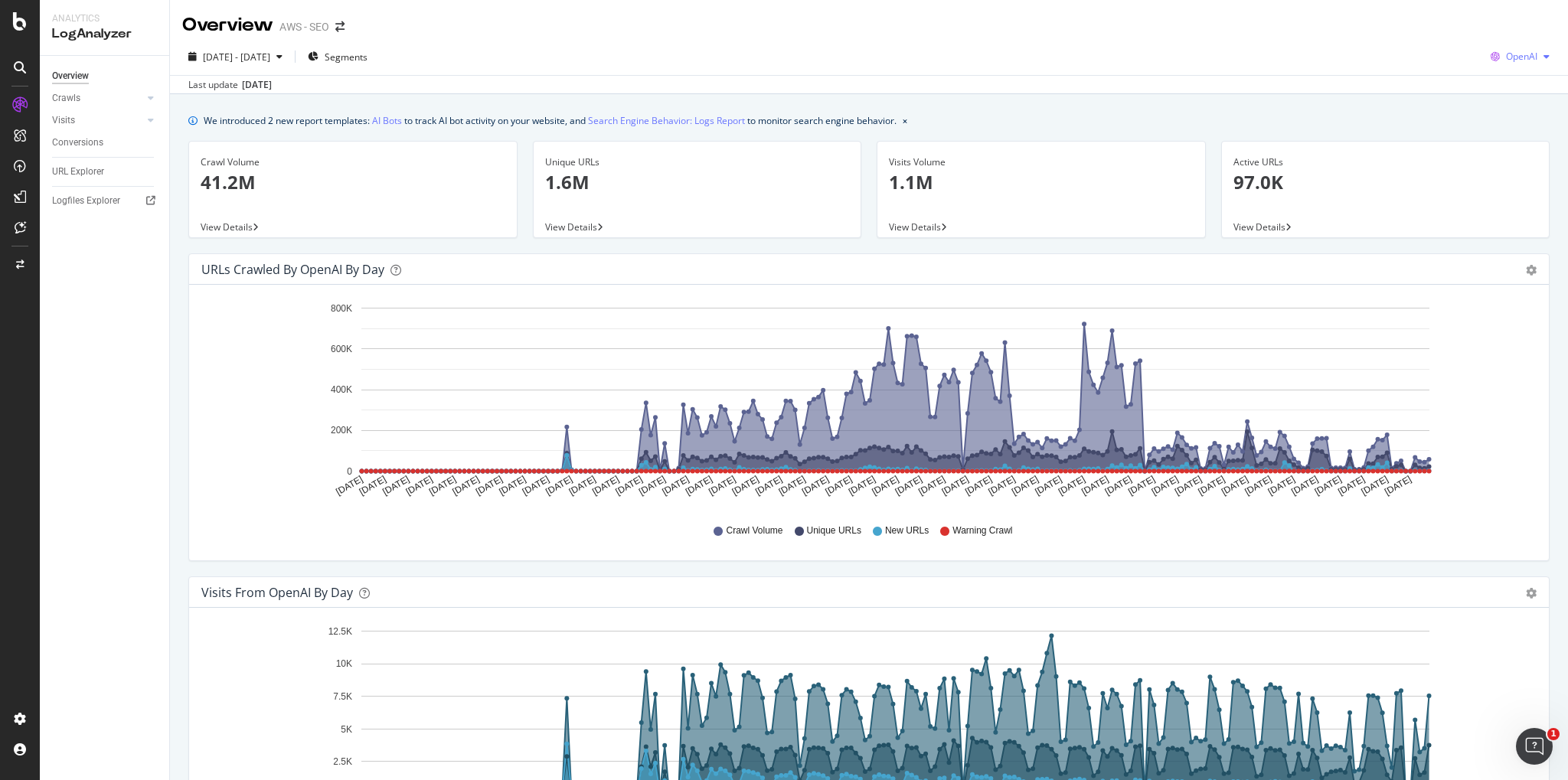
click at [1539, 58] on div "button" at bounding box center [1546, 57] width 18 height 9
click at [1513, 85] on span "Google" at bounding box center [1522, 87] width 57 height 13
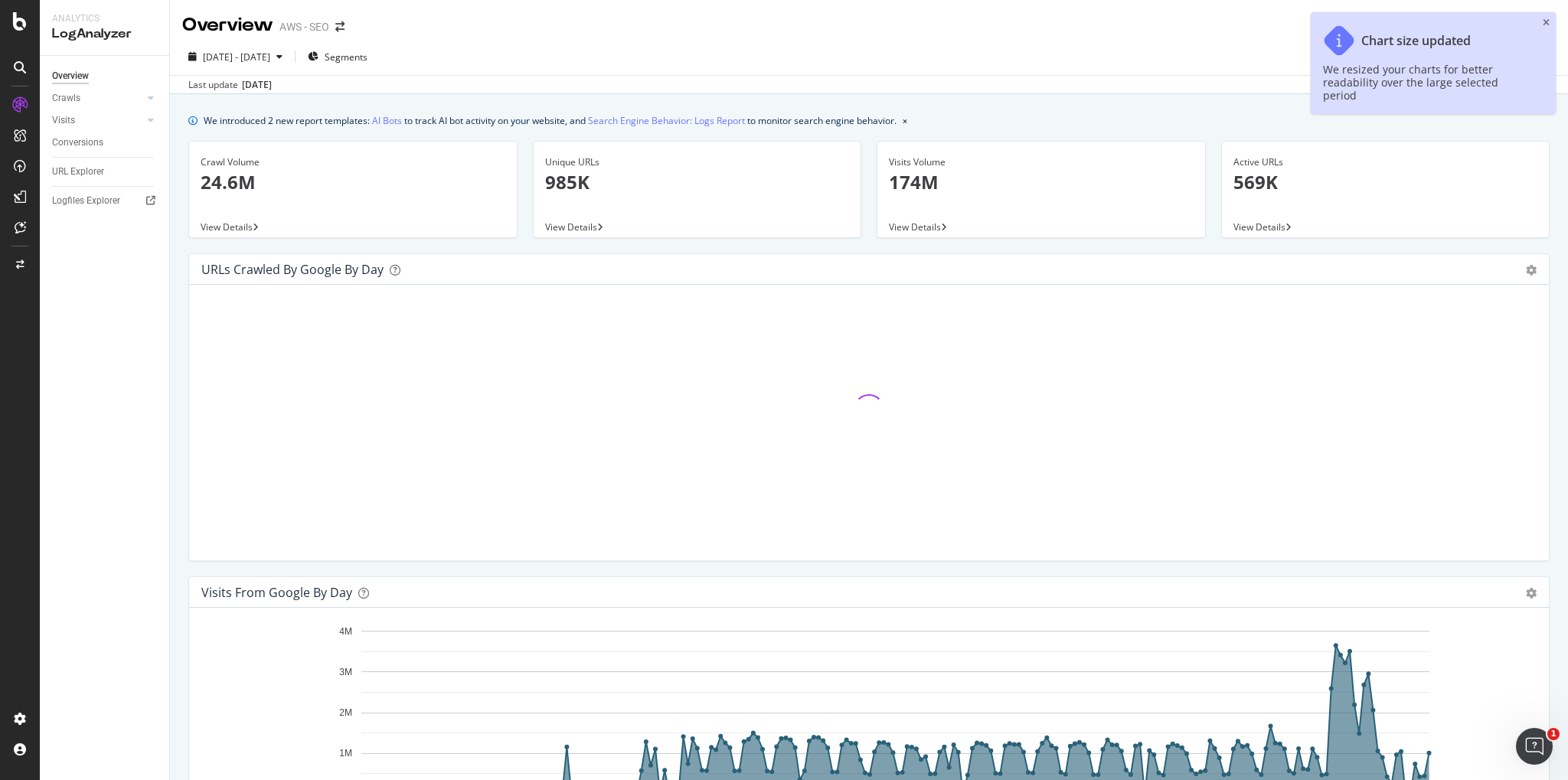
click at [1546, 26] on icon "close toast" at bounding box center [1546, 23] width 7 height 9
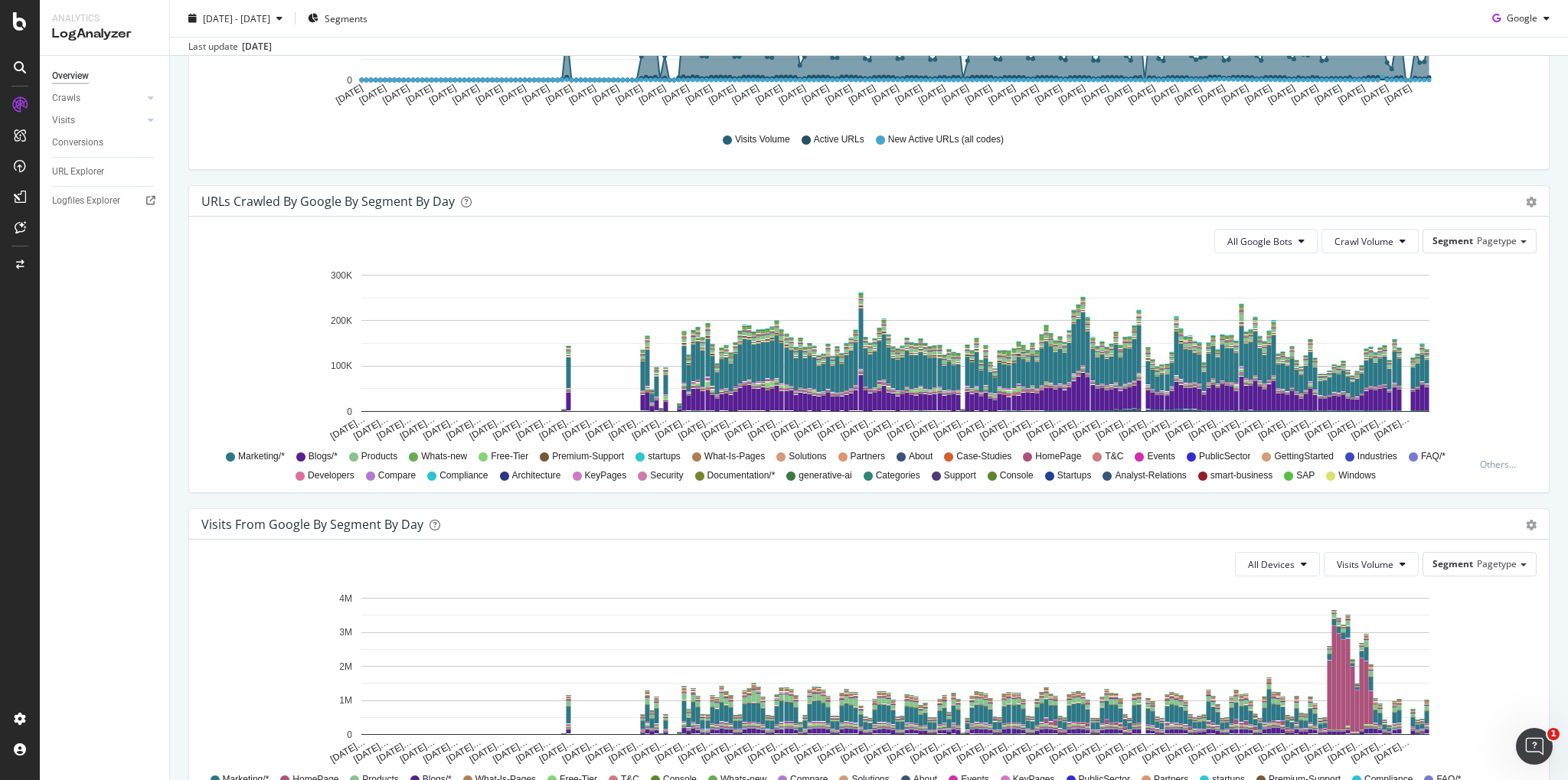
scroll to position [703, 0]
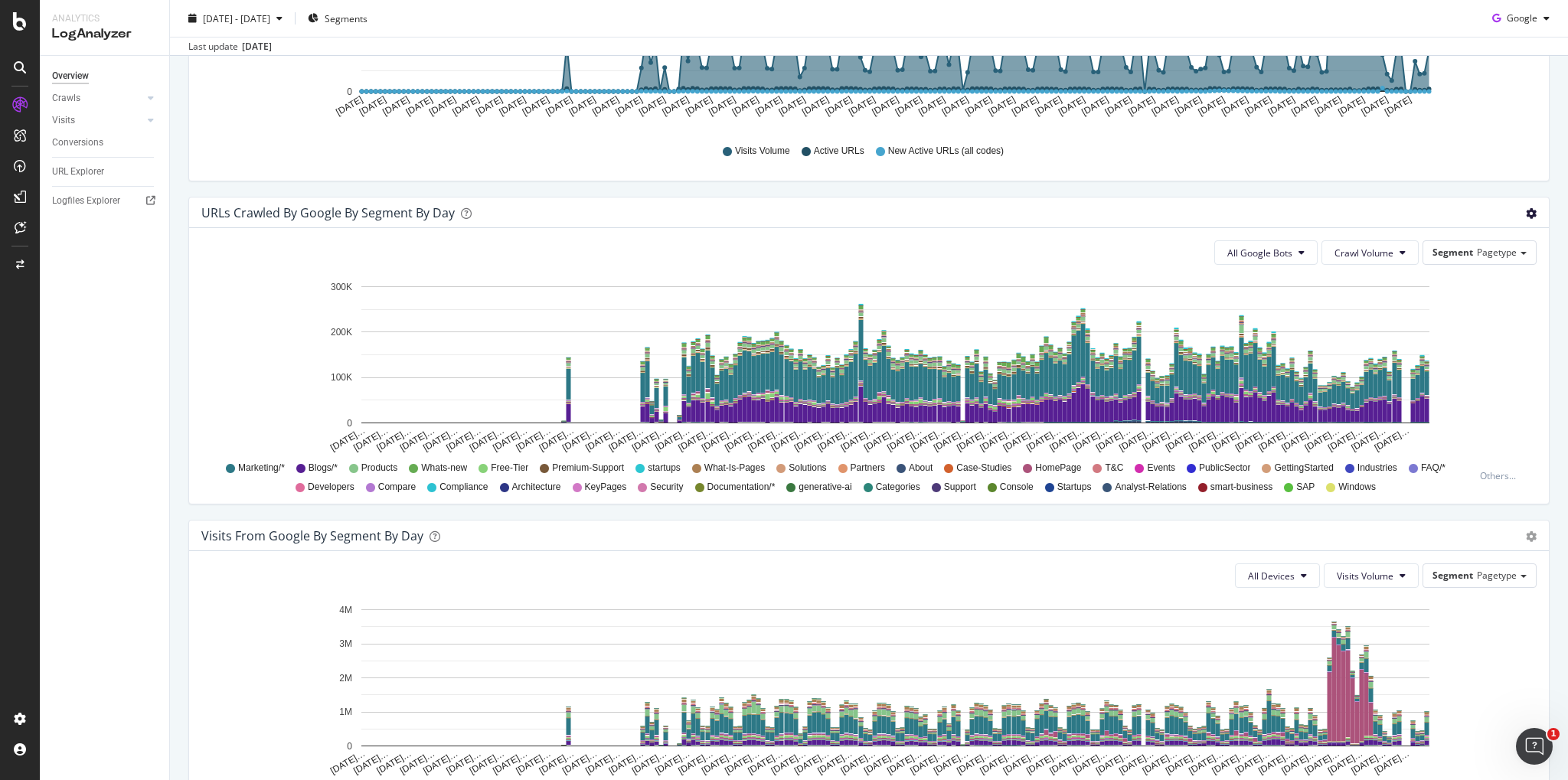
click at [1464, 267] on span "Table" at bounding box center [1487, 271] width 122 height 21
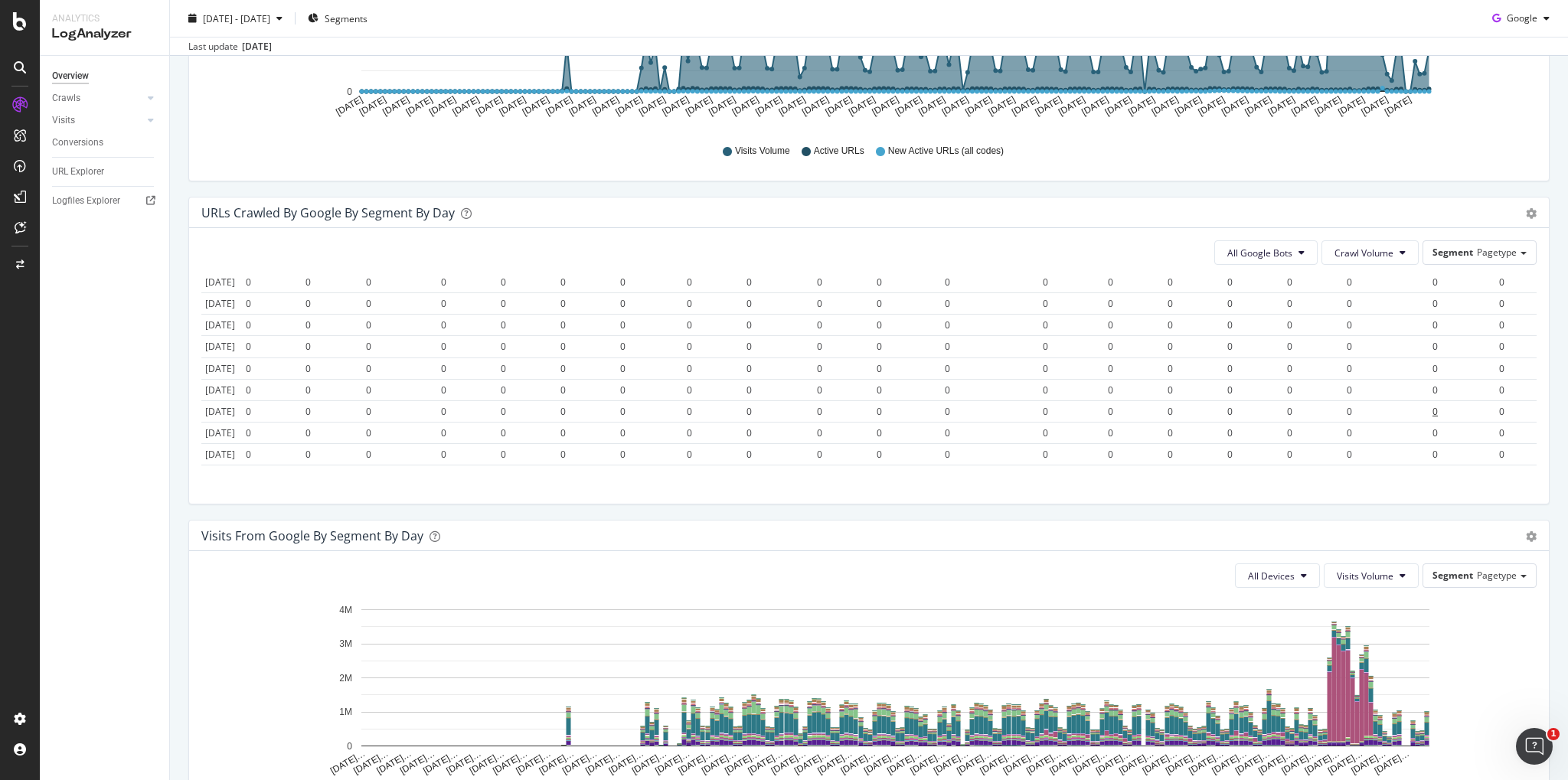
scroll to position [0, 0]
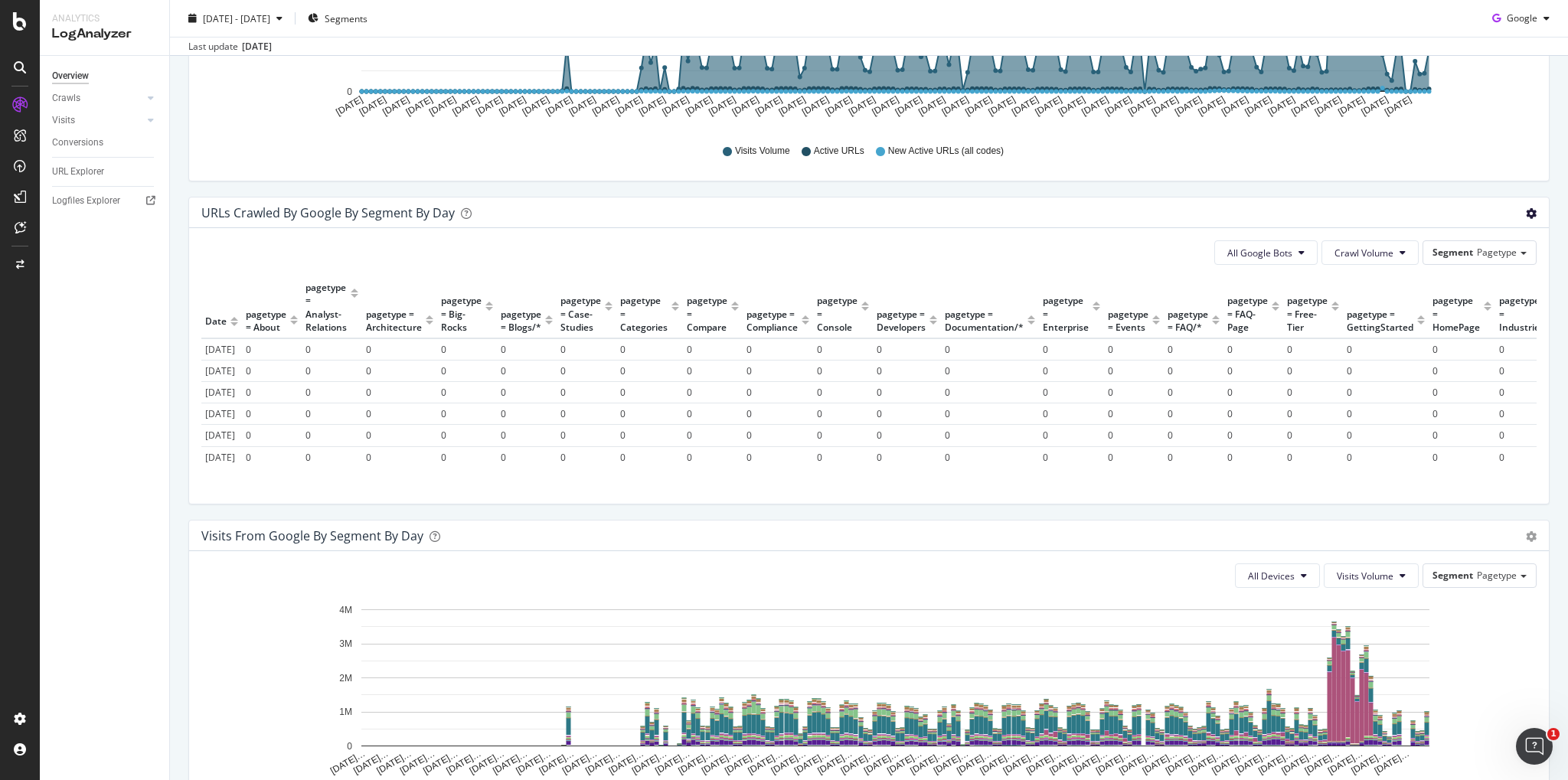
click at [1453, 210] on div "URLs Crawled by Google By Segment By Day" at bounding box center [852, 213] width 1302 height 15
click at [1539, 21] on div "button" at bounding box center [1546, 18] width 18 height 9
click at [1517, 102] on span "OpenAI" at bounding box center [1522, 105] width 57 height 13
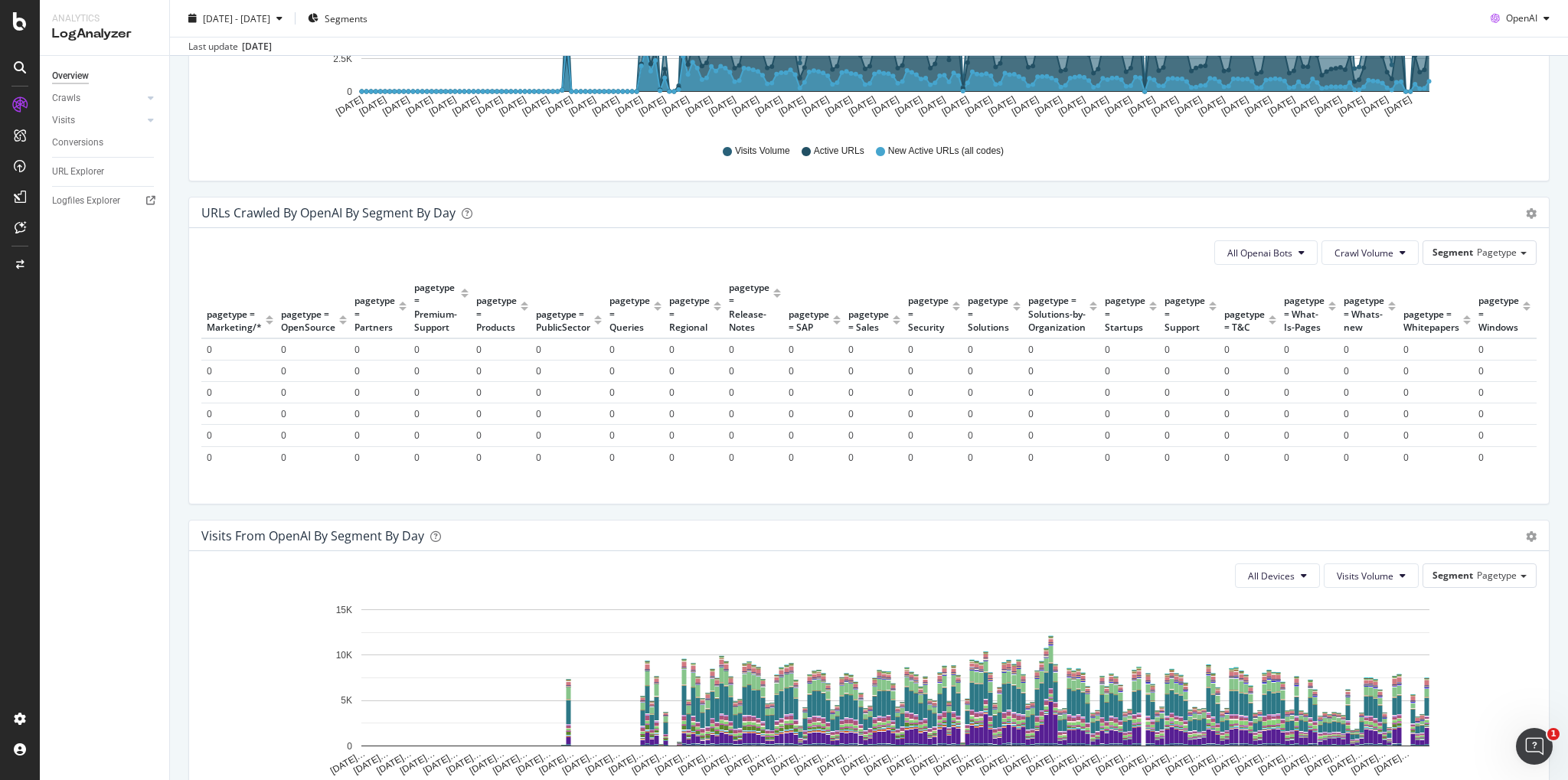
scroll to position [0, 1619]
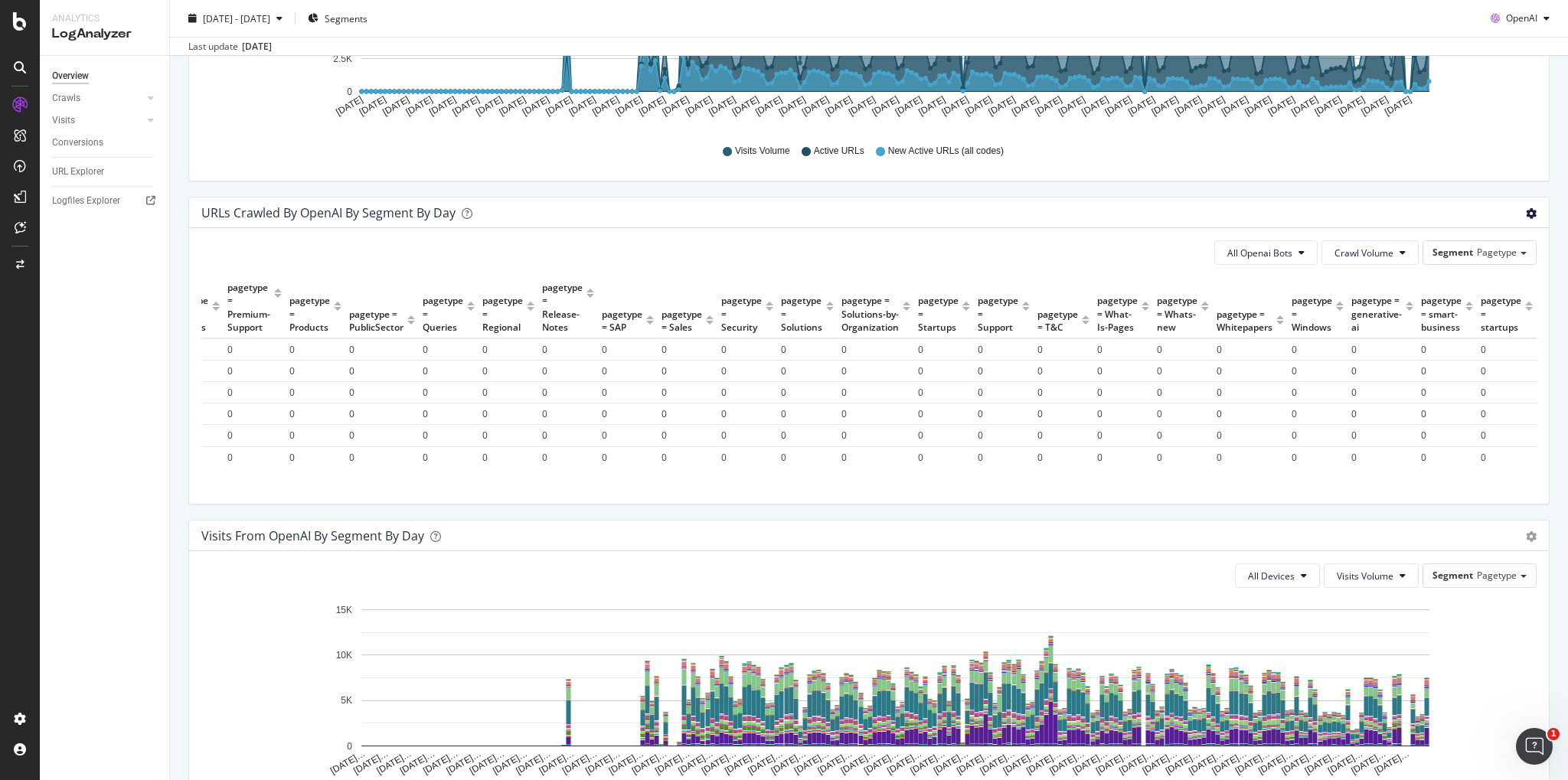
click at [1344, 214] on div "URLs Crawled by OpenAI By Segment By Day" at bounding box center [852, 213] width 1302 height 15
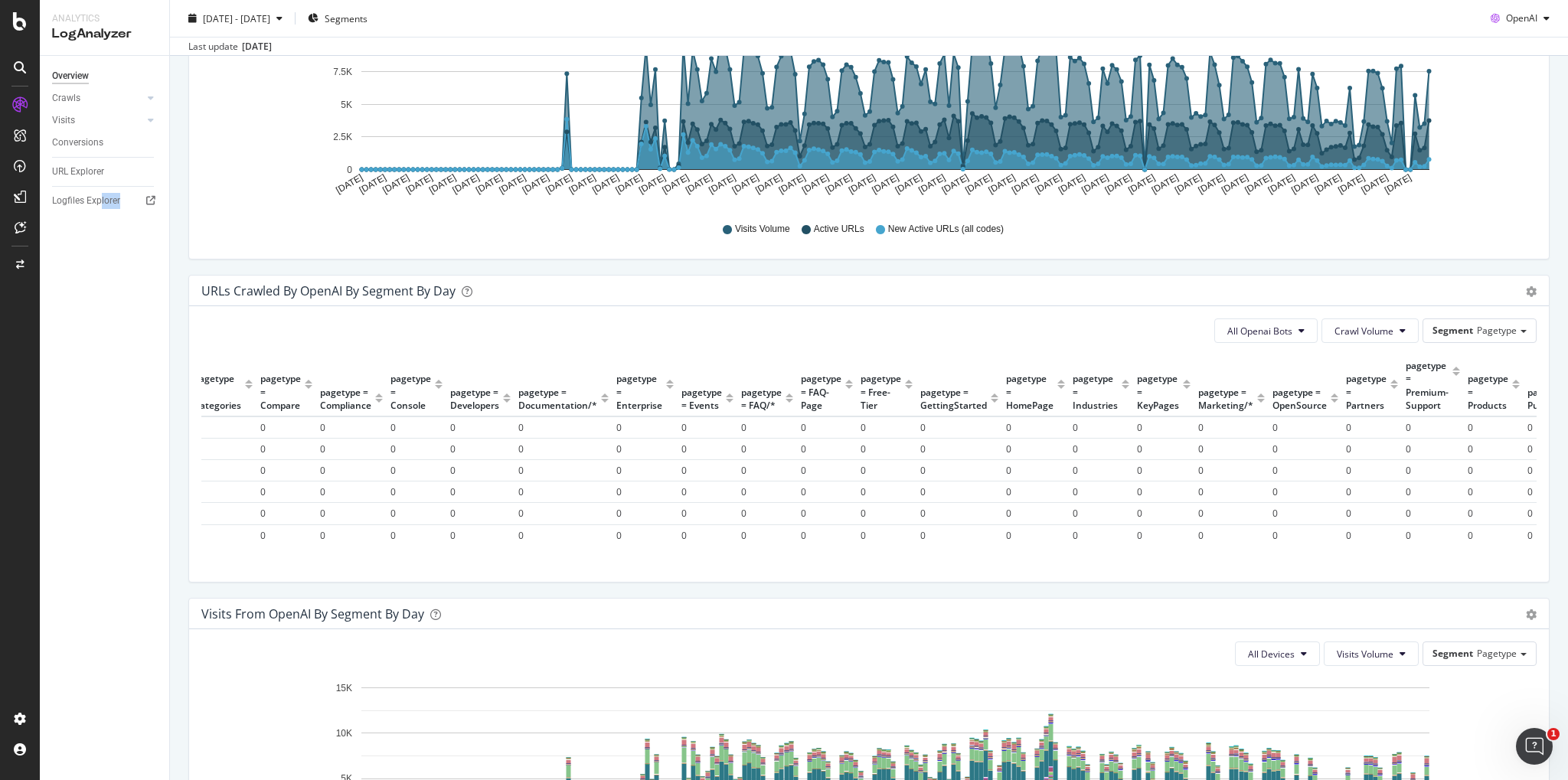
scroll to position [0, 0]
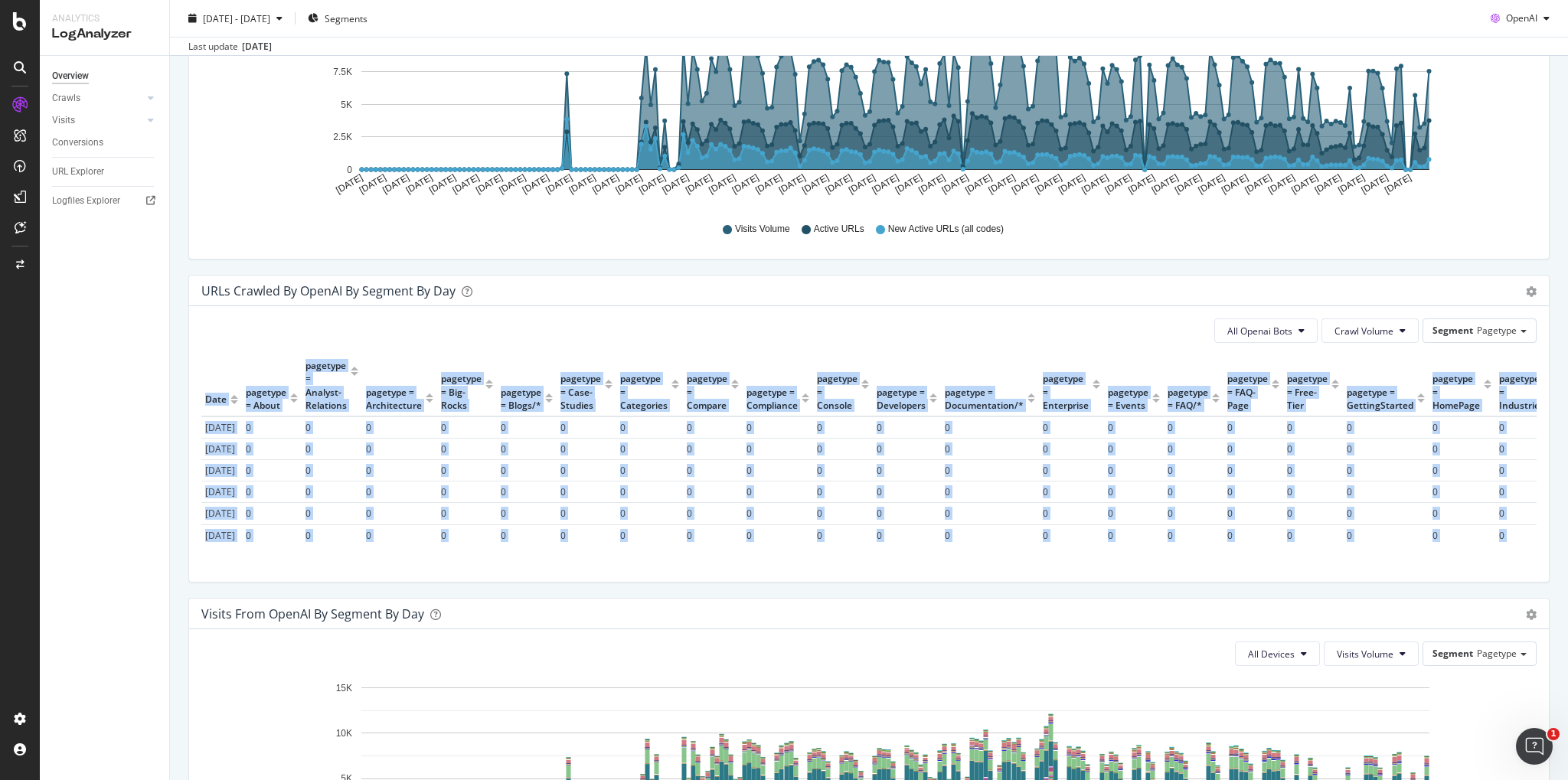
drag, startPoint x: 1507, startPoint y: 527, endPoint x: 206, endPoint y: 379, distance: 1309.4
copy table "Date pagetype = About pagetype = Analyst-Relations pagetype = Architecture page…"
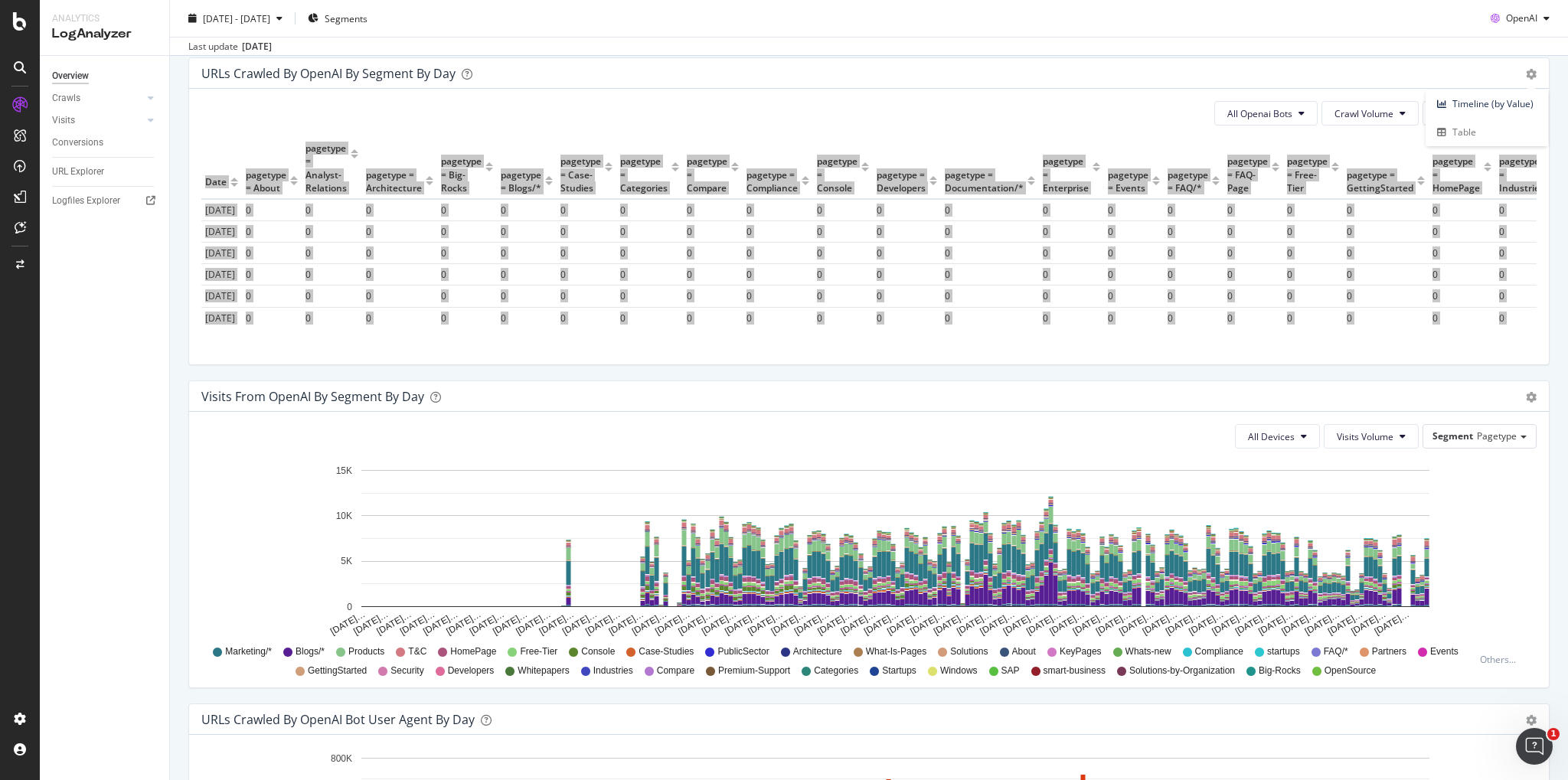
scroll to position [859, 0]
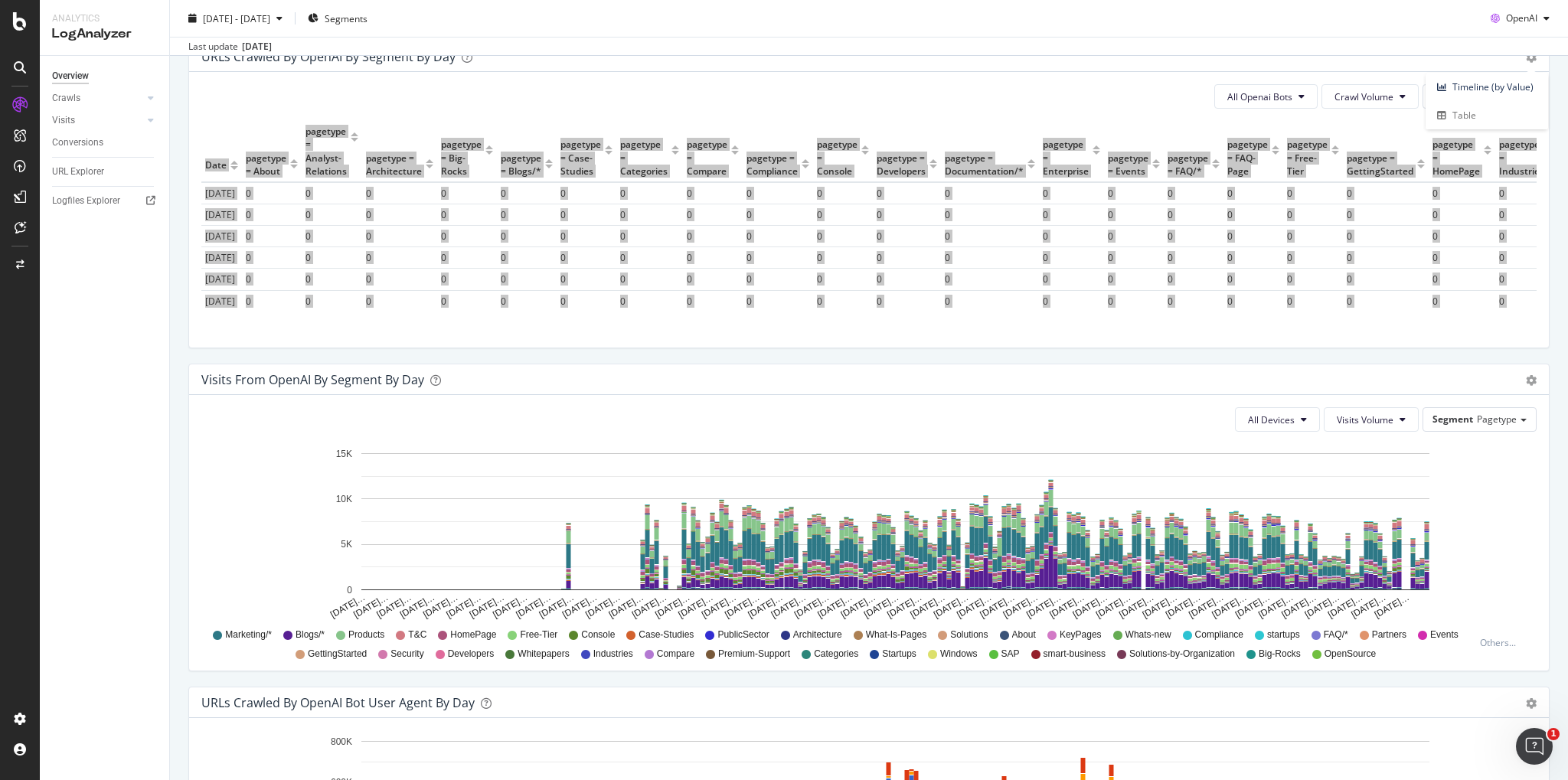
click at [1536, 379] on div "Visits from OpenAI By Segment By Day Timeline (by Value) Table" at bounding box center [869, 379] width 1359 height 31
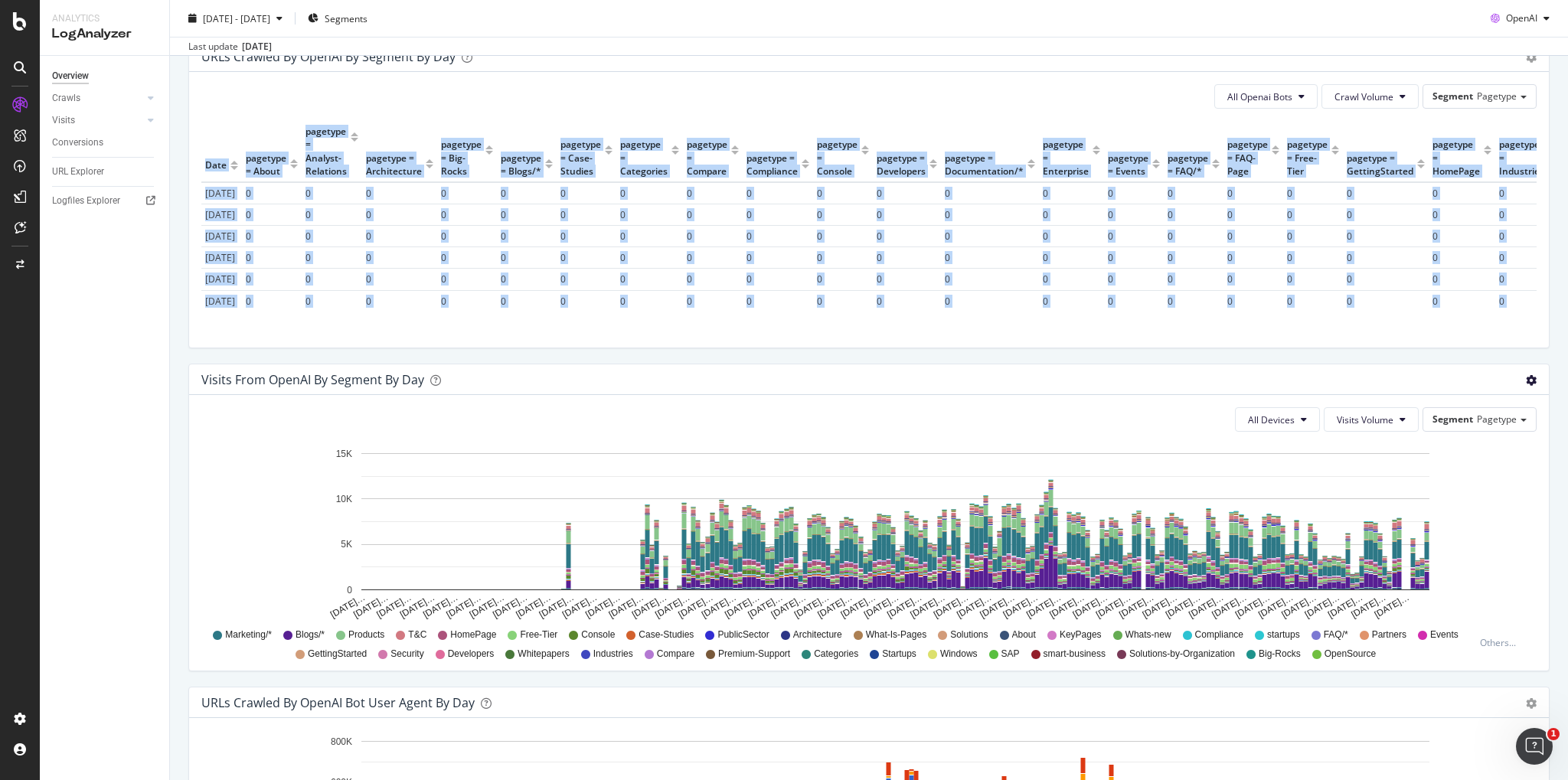
click at [1465, 439] on span "Table" at bounding box center [1487, 438] width 122 height 21
click at [1465, 439] on div "All Devices Visits Volume Segment Pagetype Hold CTRL while clicking to filter t…" at bounding box center [869, 533] width 1359 height 276
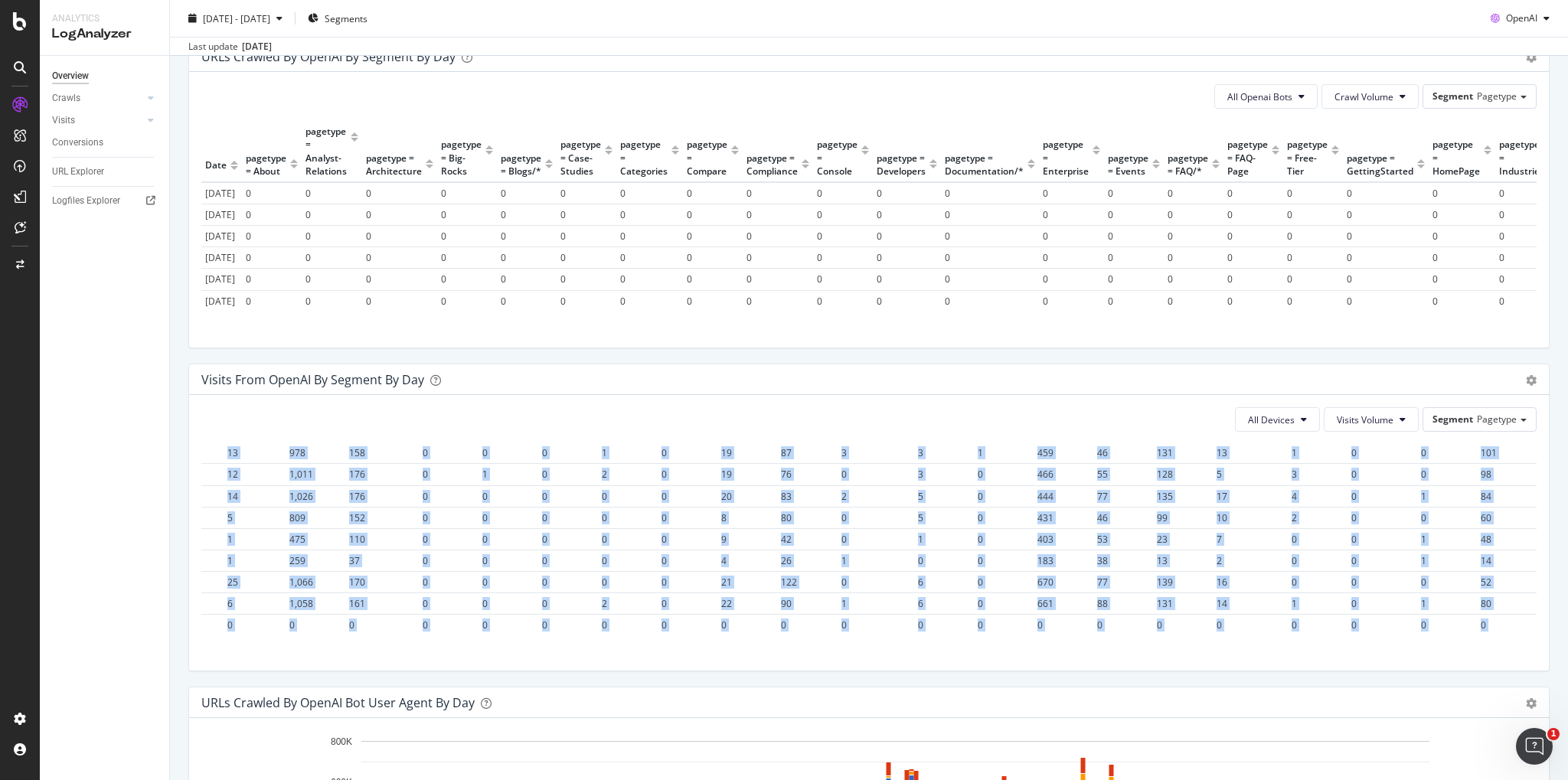
scroll to position [4829, 1619]
drag, startPoint x: 206, startPoint y: 486, endPoint x: 1528, endPoint y: 618, distance: 1328.6
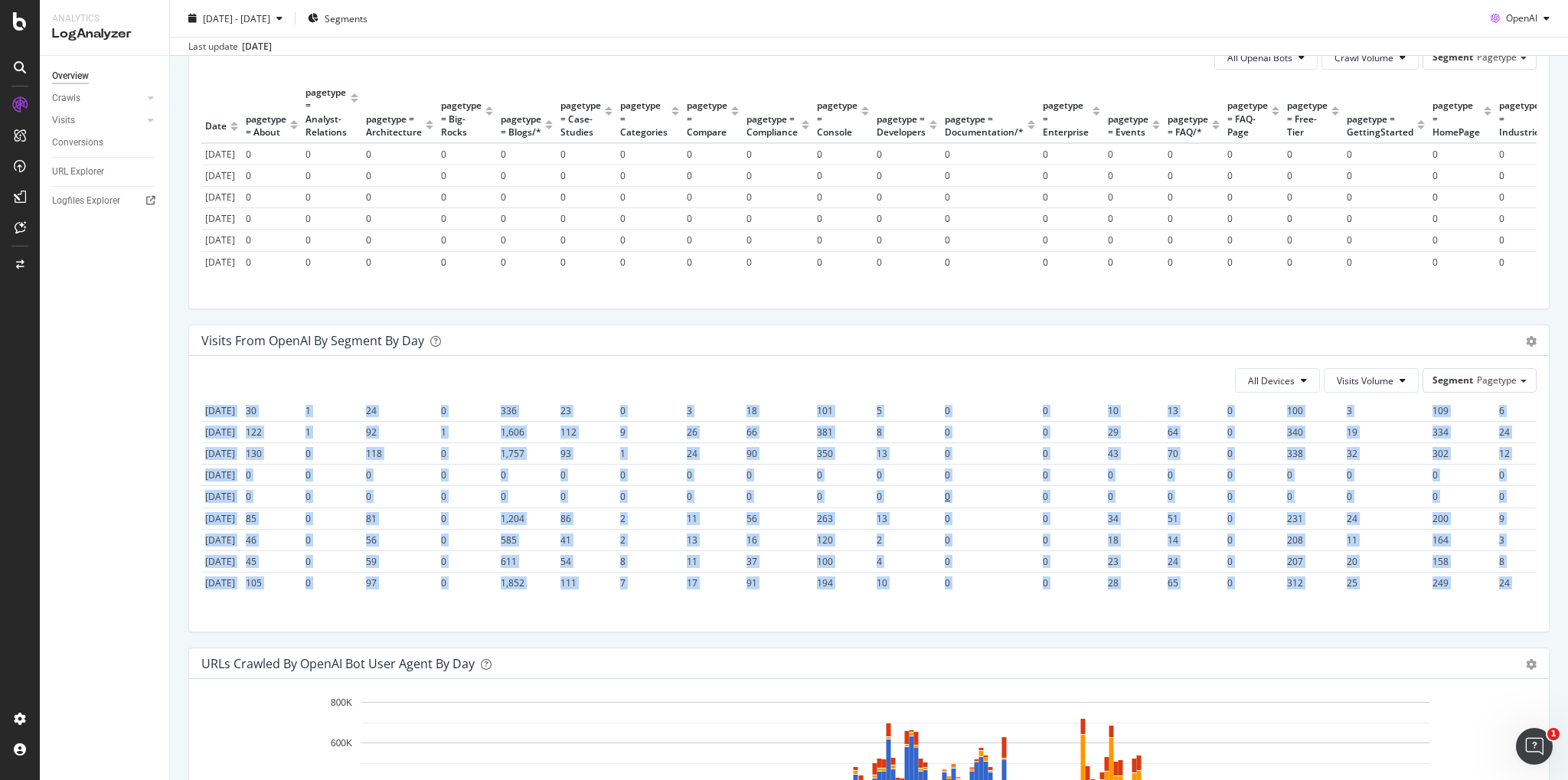
scroll to position [937, 0]
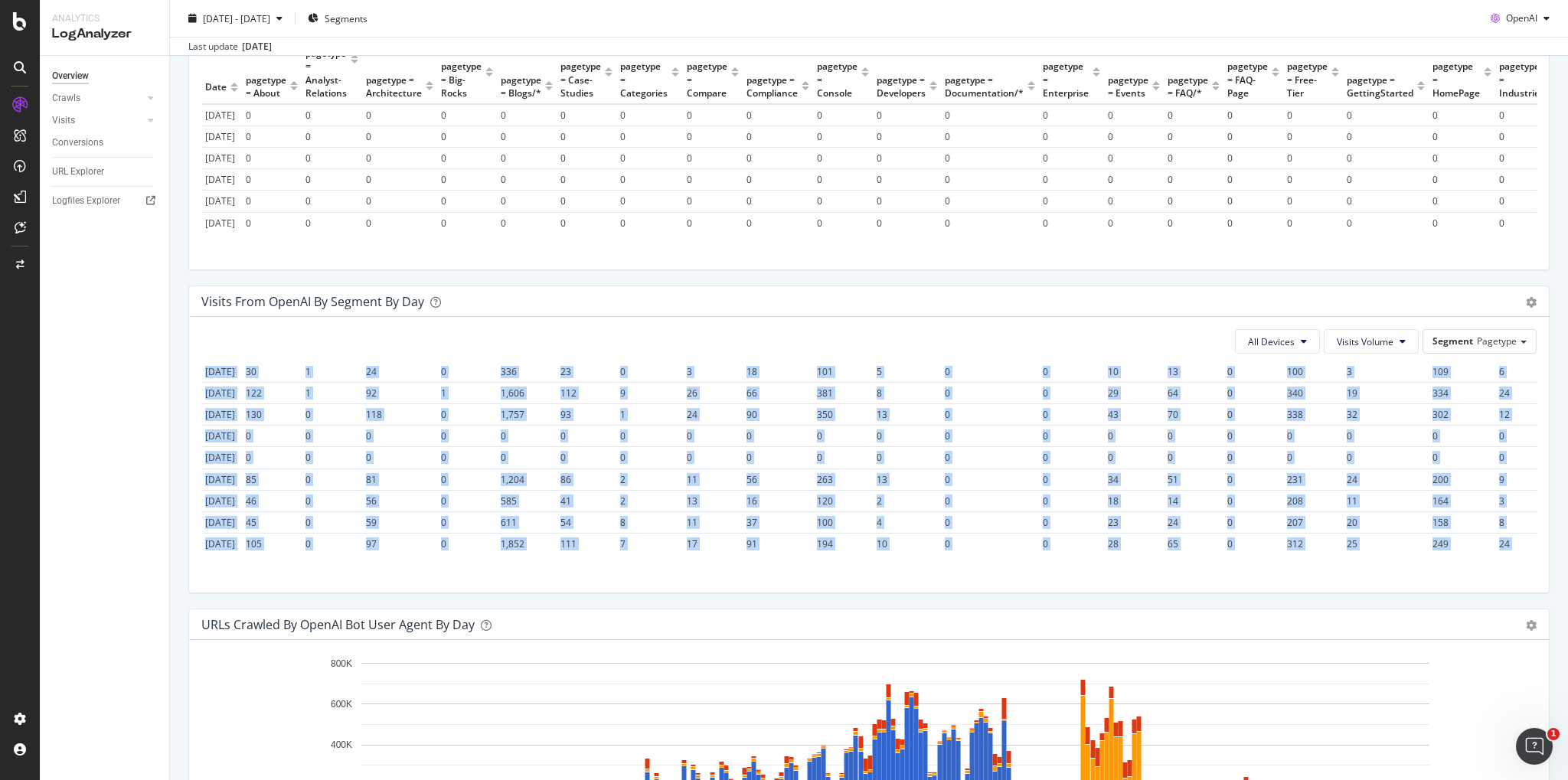
copy table "Date pagetype = About pagetype = Analyst-Relations pagetype = Architecture page…"
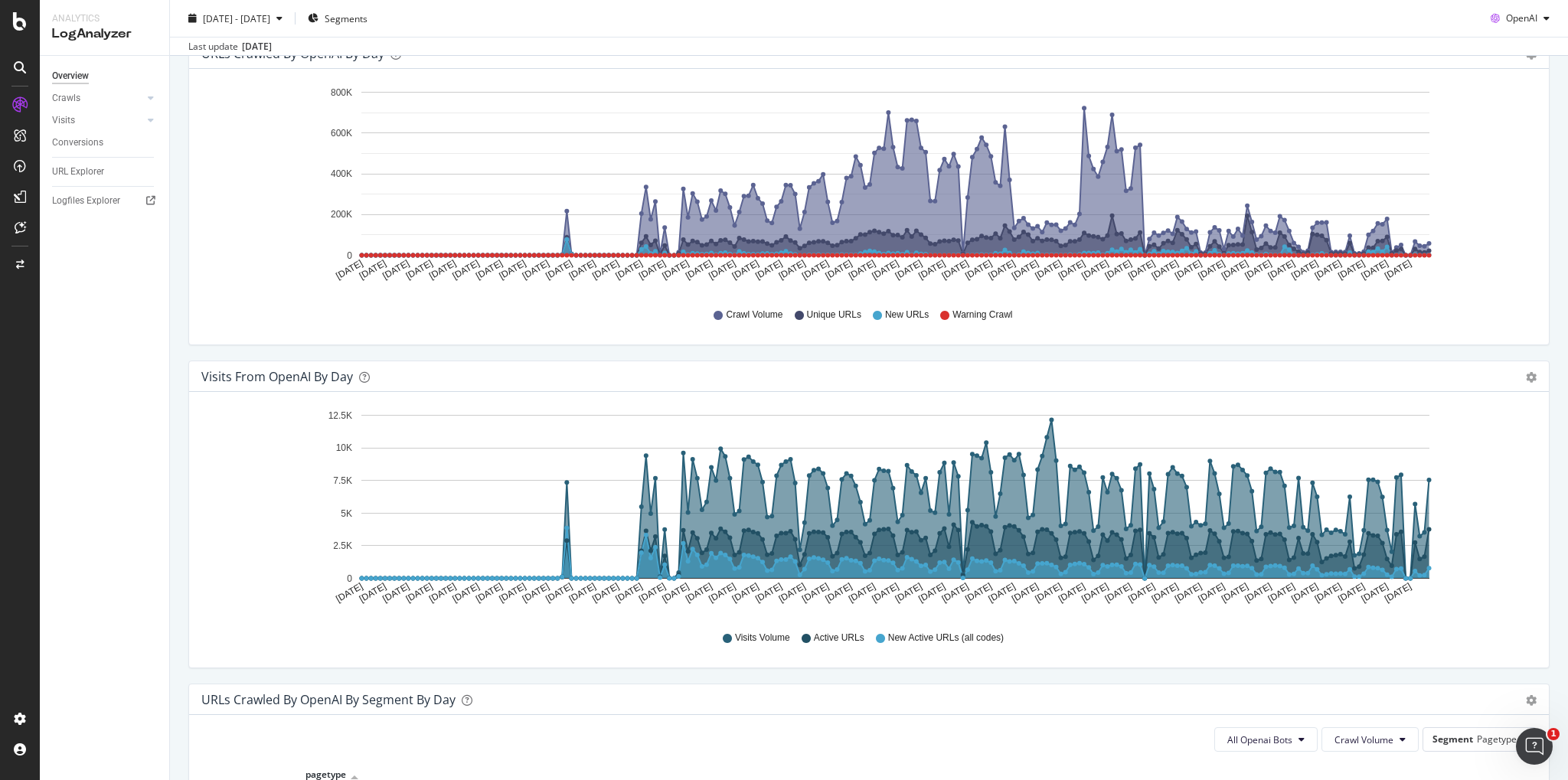
scroll to position [0, 0]
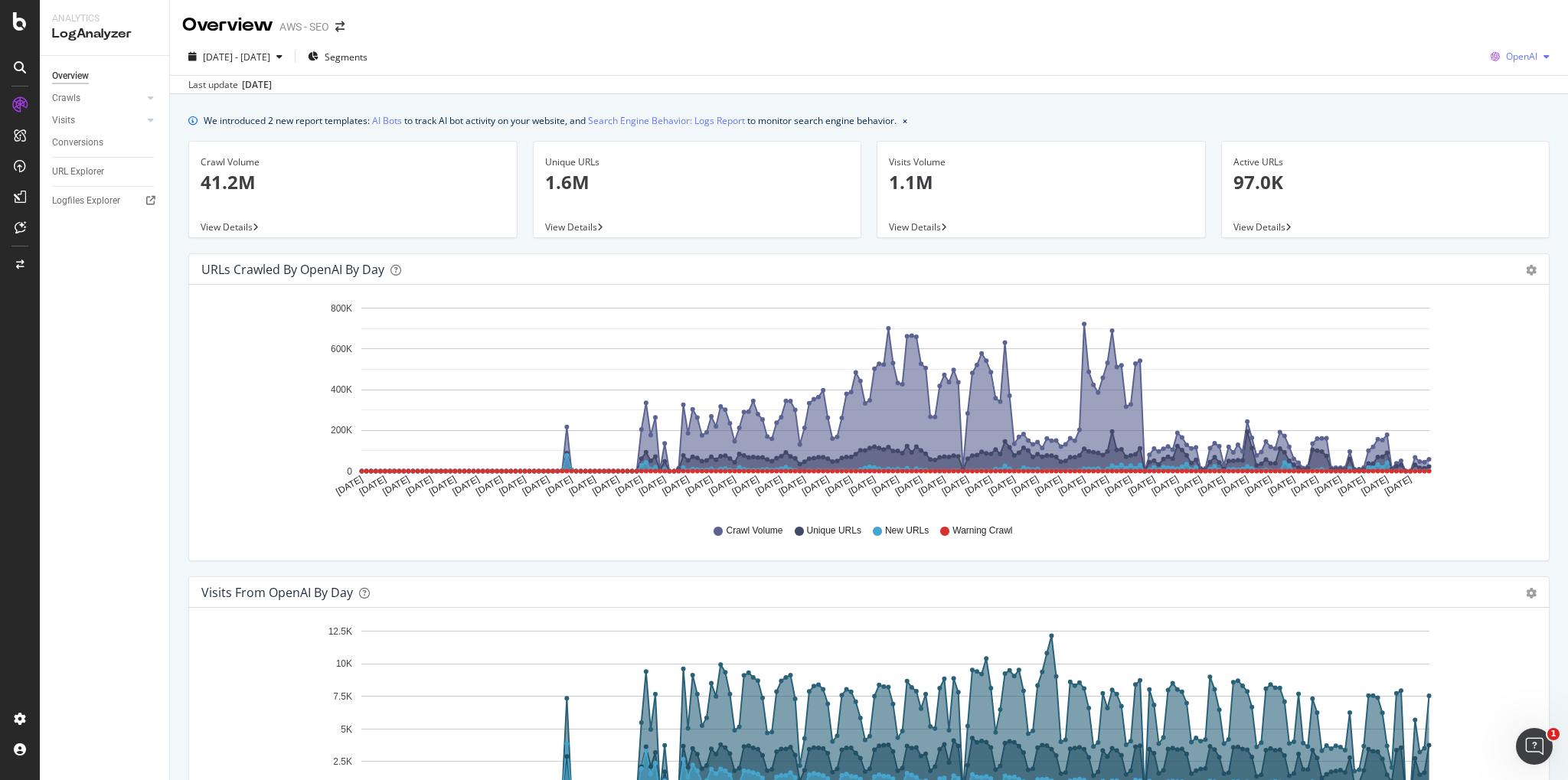
click at [1522, 57] on span "OpenAI" at bounding box center [1521, 56] width 32 height 13
click at [1508, 169] on span "Other AI Bots" at bounding box center [1522, 171] width 57 height 13
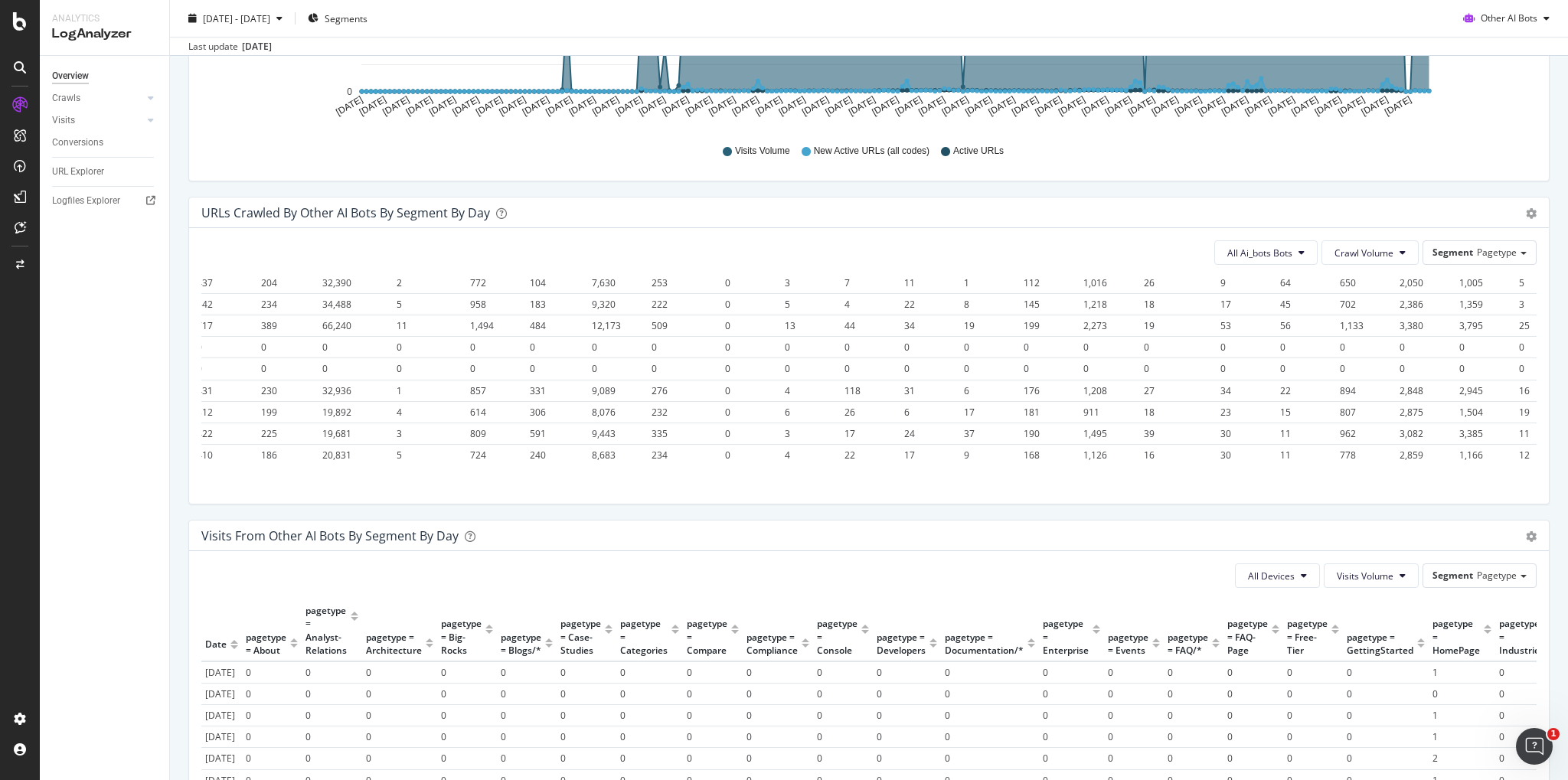
scroll to position [4829, 1679]
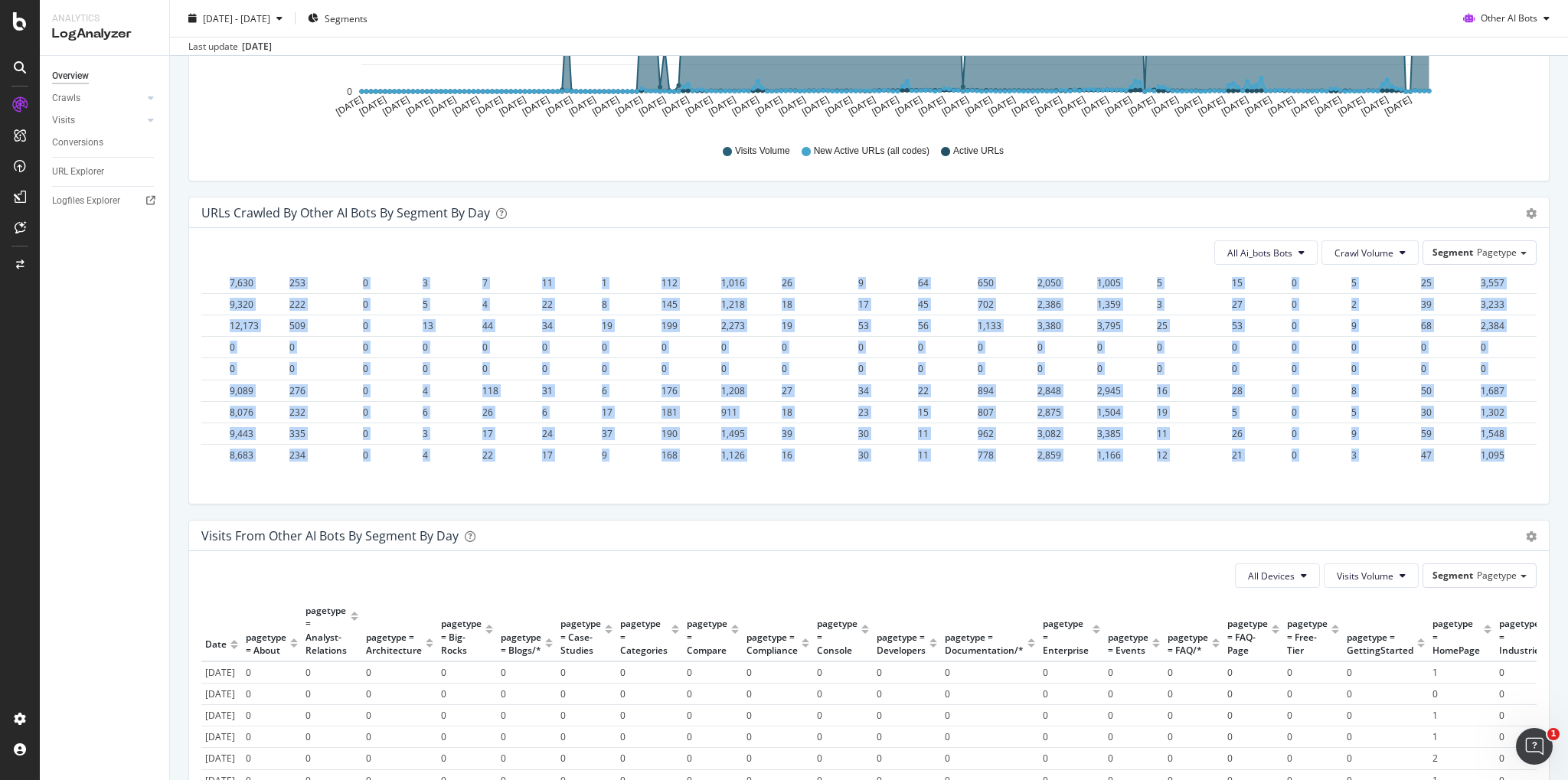
drag, startPoint x: 206, startPoint y: 322, endPoint x: 1528, endPoint y: 499, distance: 1333.8
click at [1528, 465] on div "Date pagetype = About pagetype = Analyst-Relations pagetype = Architecture page…" at bounding box center [869, 371] width 1335 height 188
copy table "Date pagetype = About pagetype = Analyst-Relations pagetype = Architecture page…"
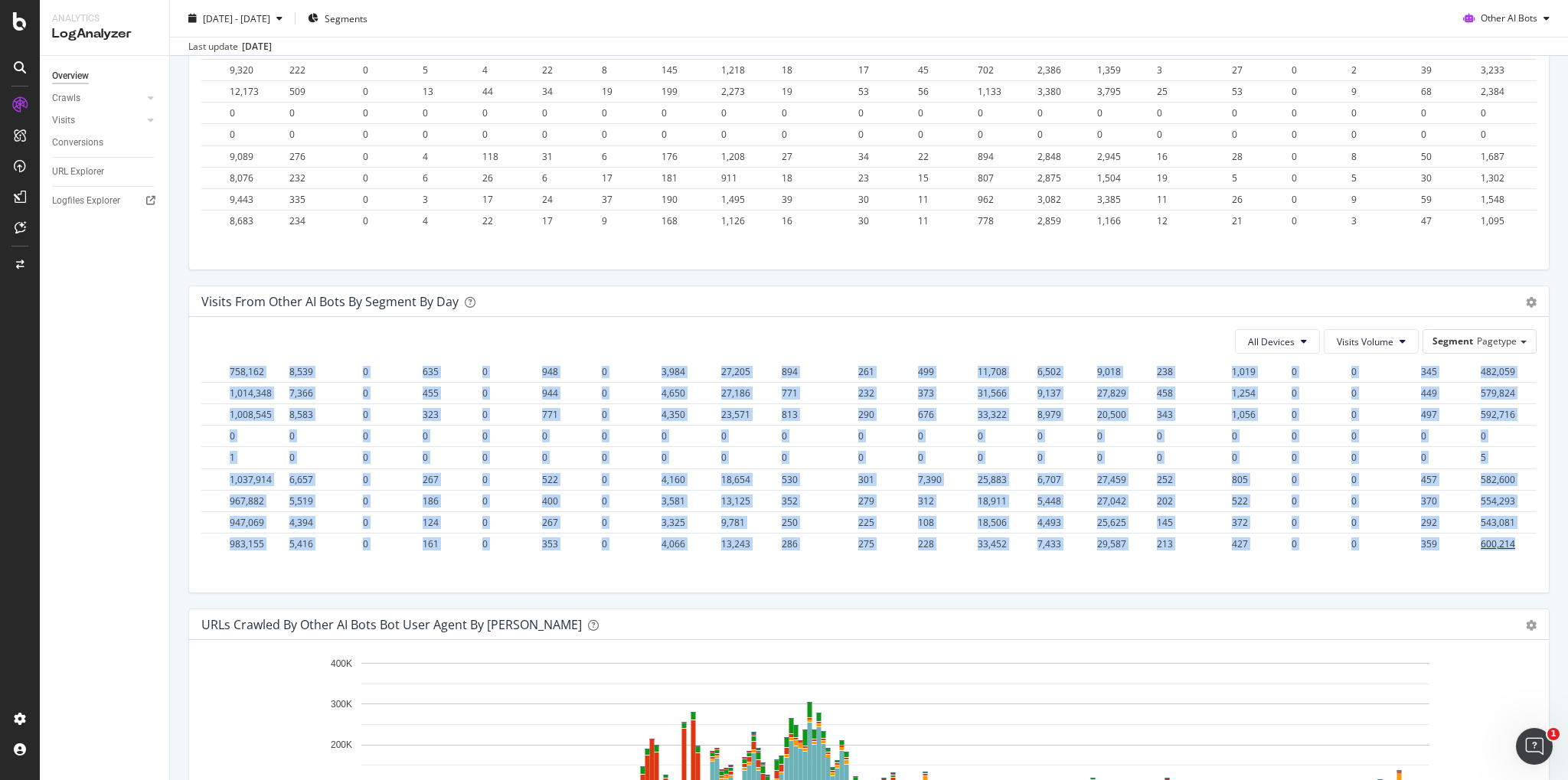
drag, startPoint x: 206, startPoint y: 410, endPoint x: 1533, endPoint y: 552, distance: 1334.6
copy table "Date pagetype = About pagetype = Analyst-Relations pagetype = Architecture page…"
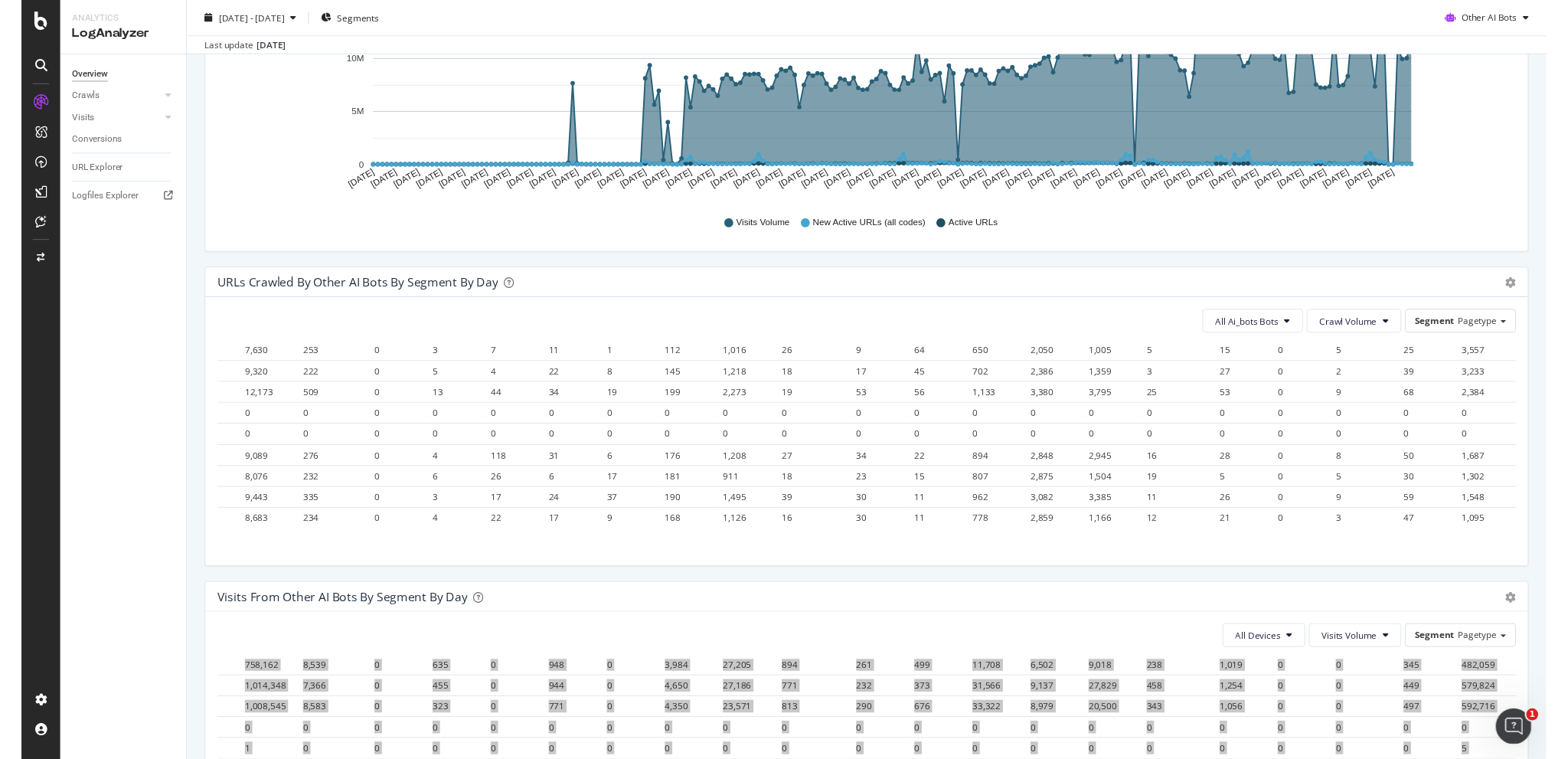
scroll to position [625, 0]
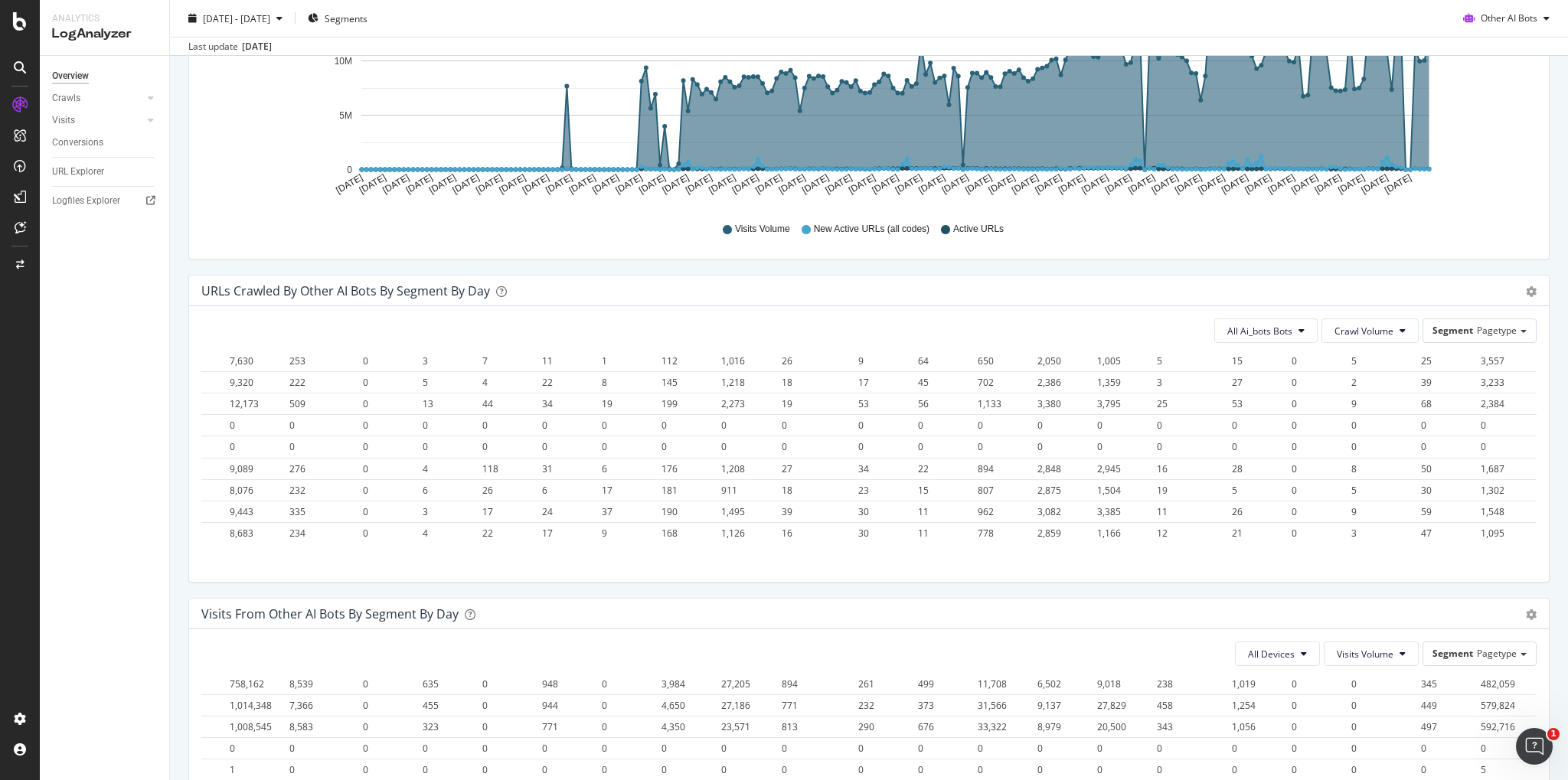
click at [1438, 618] on div "Visits from Other AI Bots By Segment By Day" at bounding box center [852, 613] width 1302 height 15
